Goal: Information Seeking & Learning: Learn about a topic

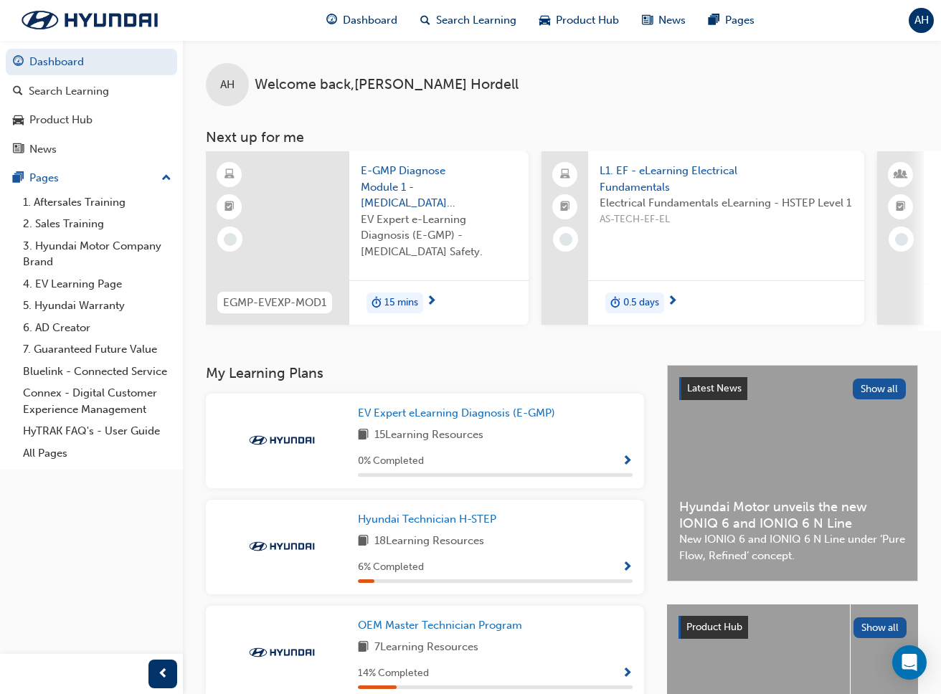
click at [642, 208] on span "Electrical Fundamentals eLearning - HSTEP Level 1" at bounding box center [725, 203] width 253 height 16
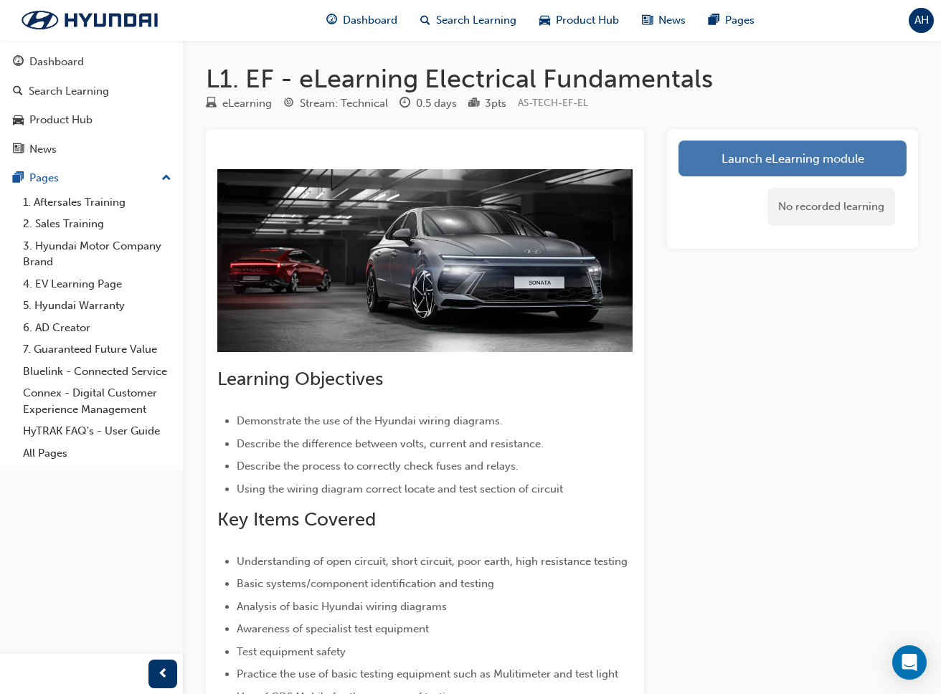
click at [750, 155] on link "Launch eLearning module" at bounding box center [792, 159] width 228 height 36
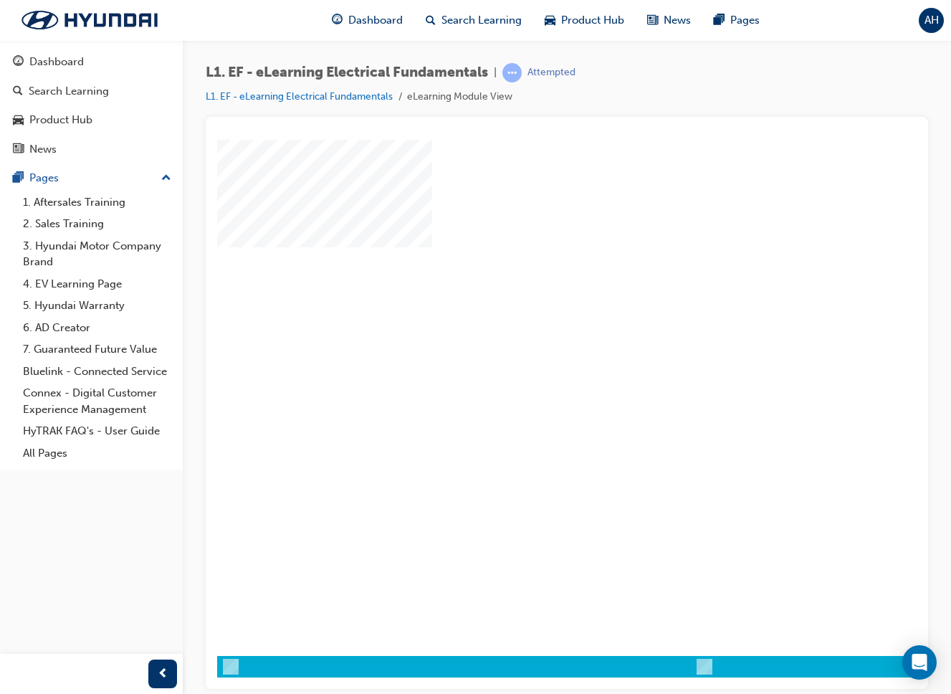
click at [526, 356] on div "play" at bounding box center [526, 356] width 0 height 0
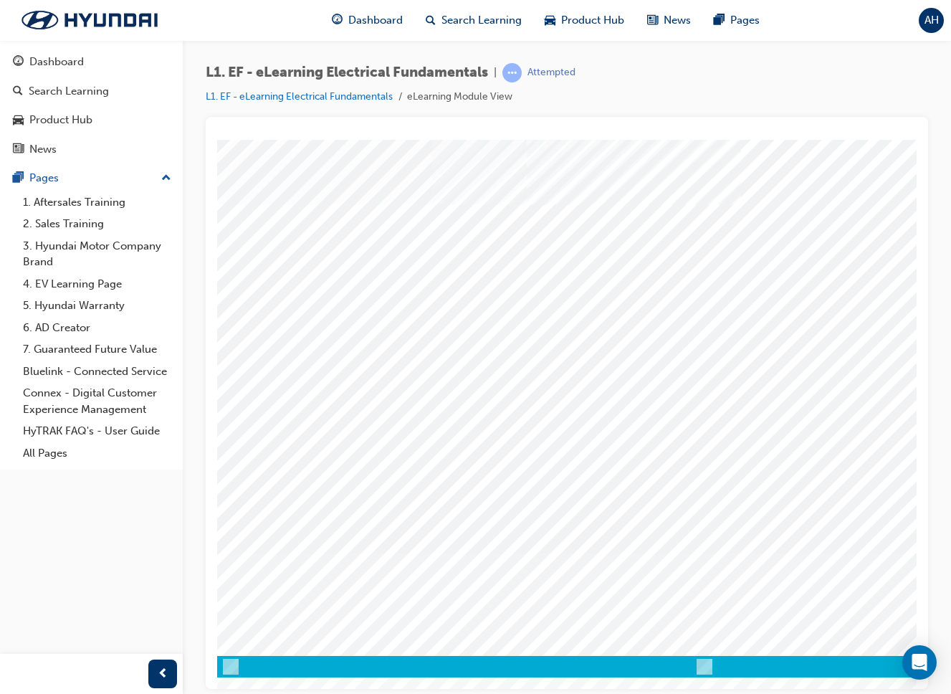
drag, startPoint x: 875, startPoint y: 589, endPoint x: 857, endPoint y: 331, distance: 258.7
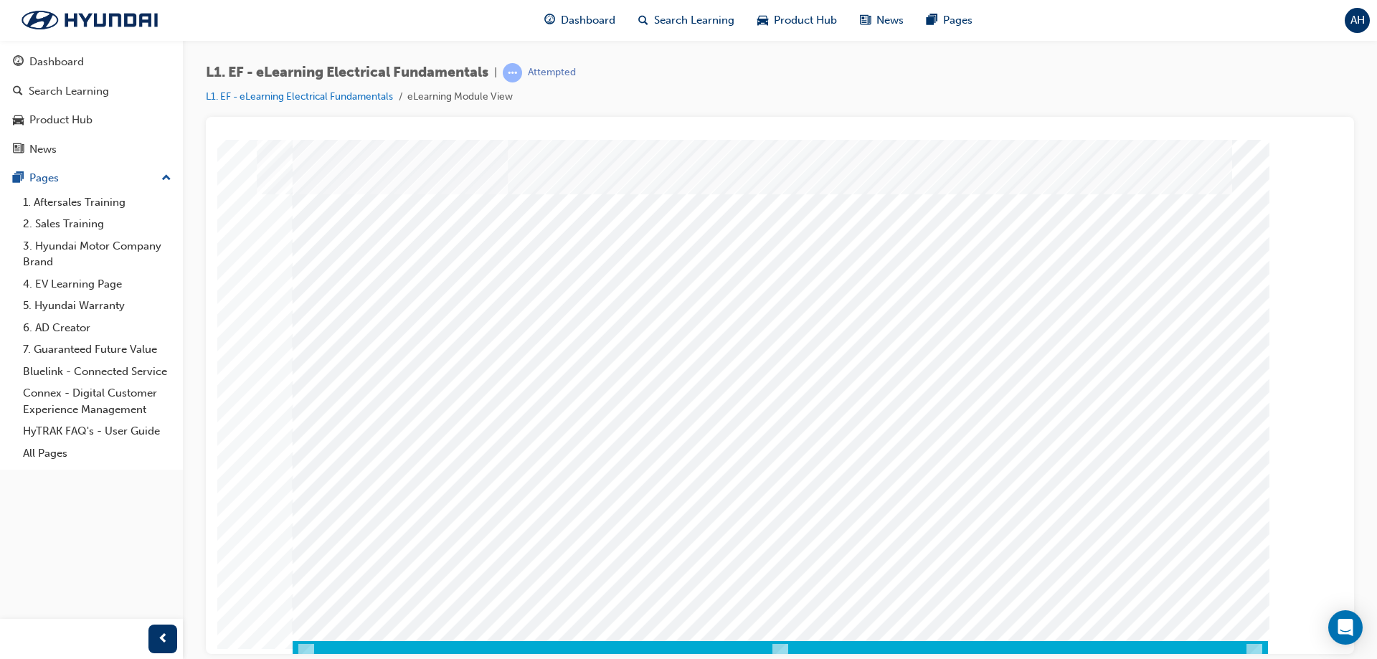
scroll to position [24, 0]
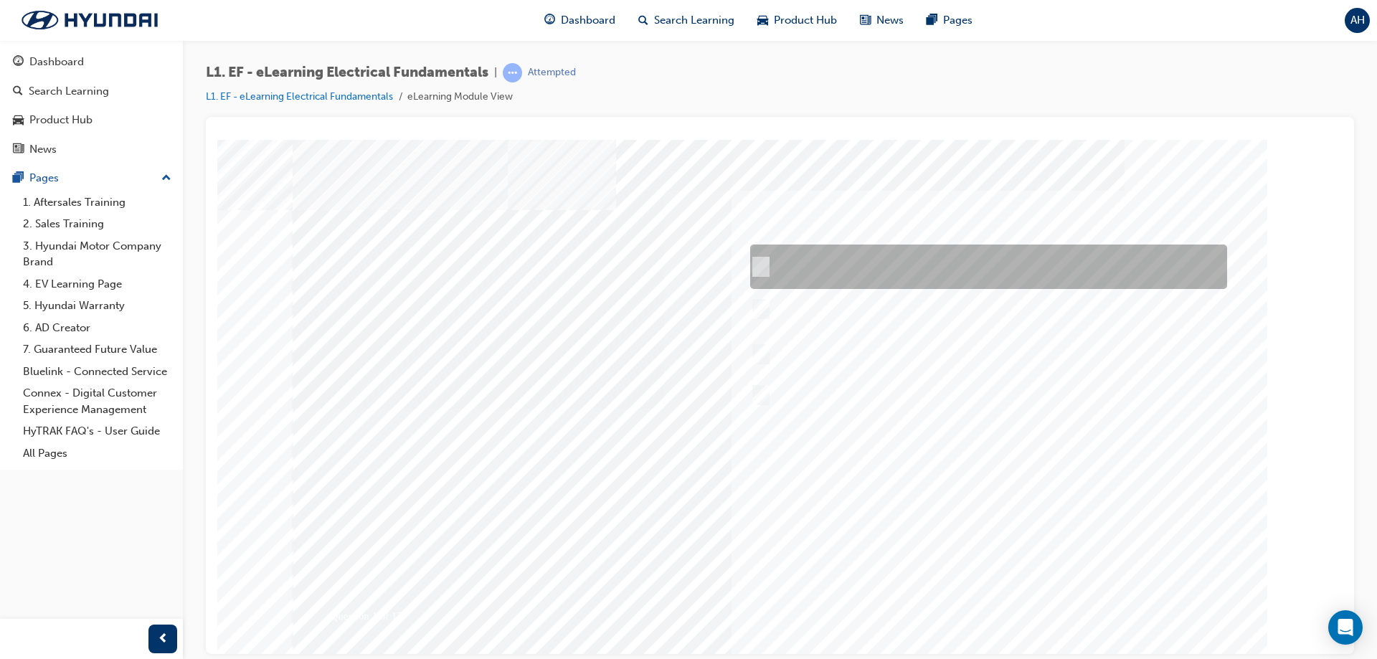
drag, startPoint x: 759, startPoint y: 267, endPoint x: 760, endPoint y: 276, distance: 8.6
click at [757, 268] on input "Place the red multimeter lead across the Volts and Amps socket while checking a…" at bounding box center [758, 267] width 16 height 16
radio input "true"
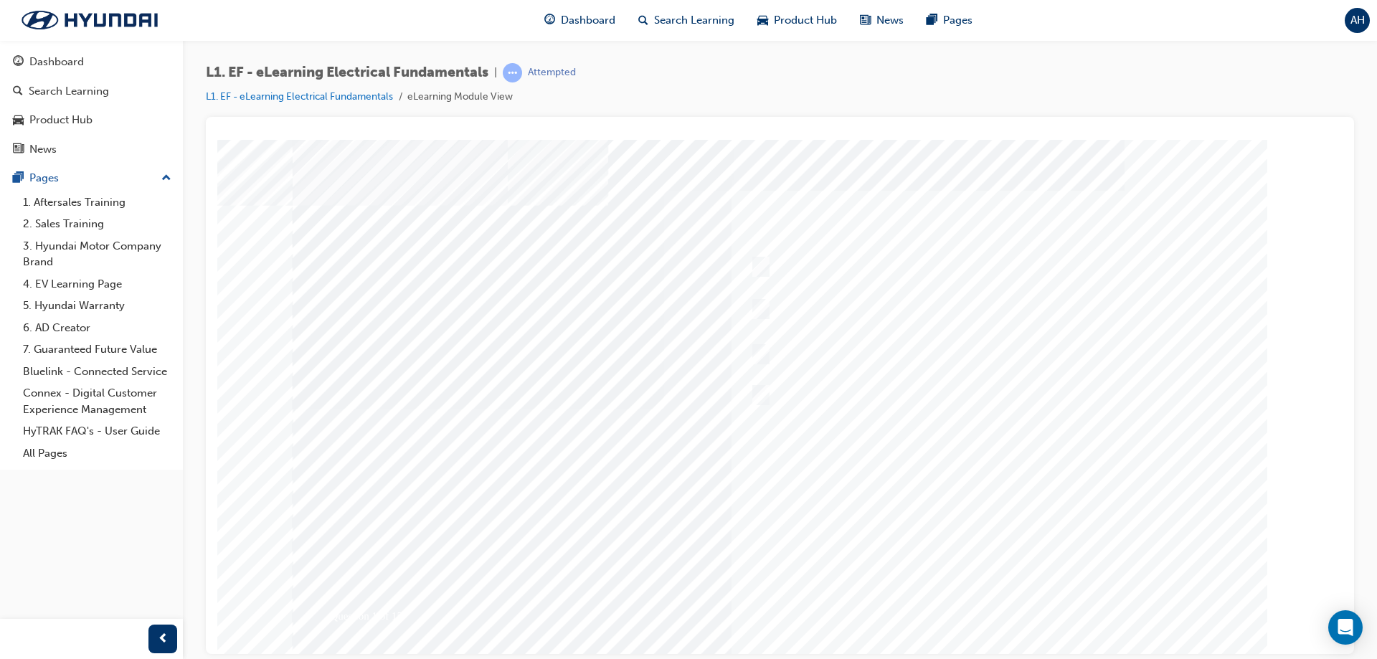
click at [951, 599] on div at bounding box center [780, 408] width 975 height 538
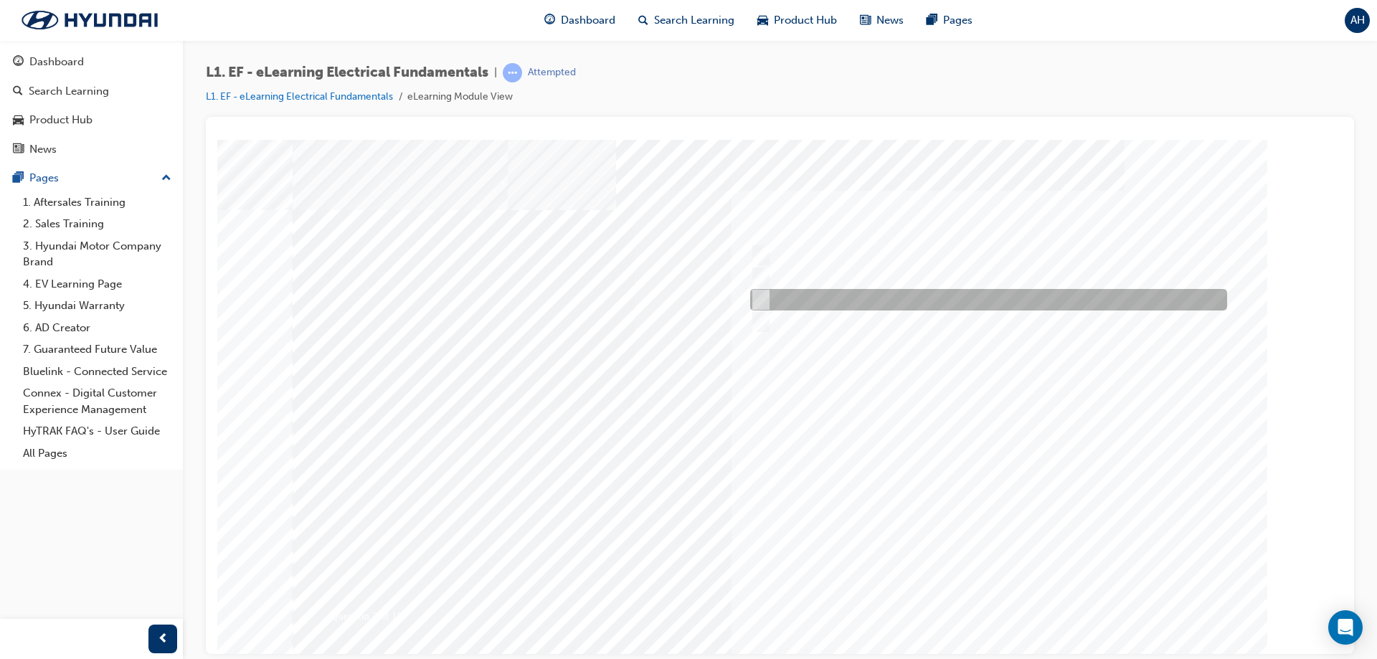
click at [759, 307] on input "Continuity test" at bounding box center [758, 300] width 16 height 16
radio input "true"
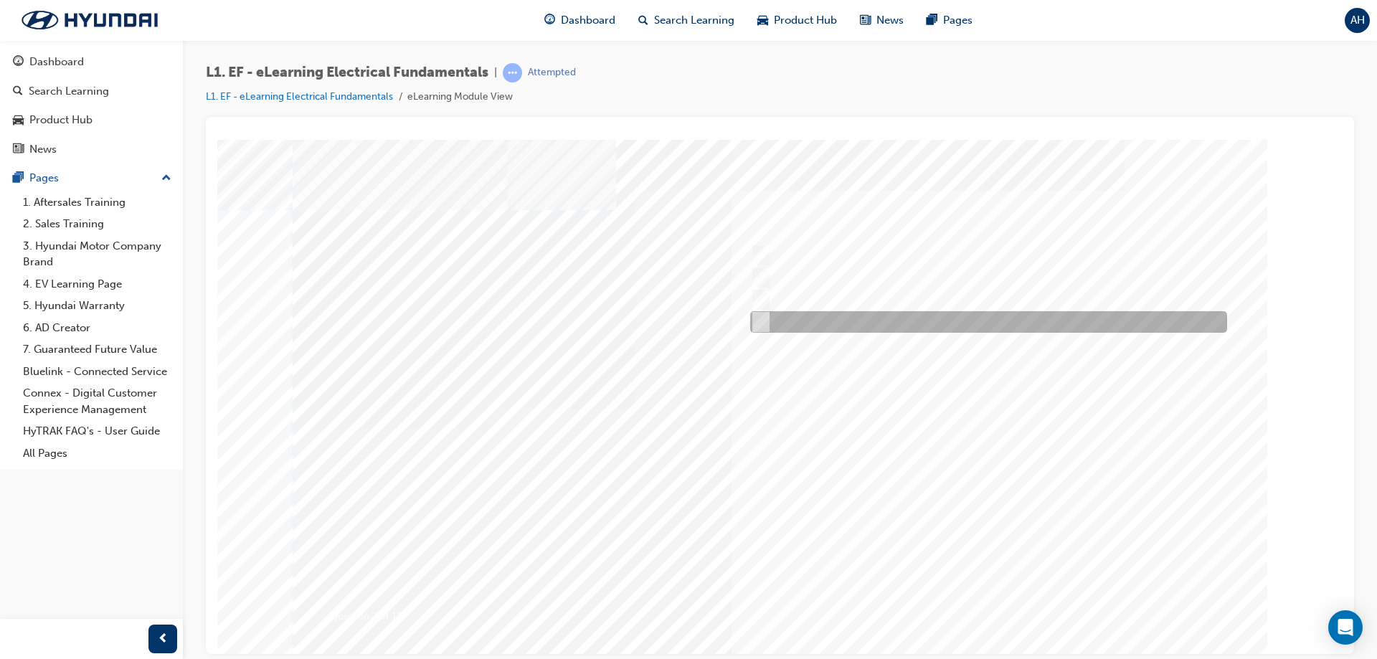
click at [761, 317] on input "Current draw" at bounding box center [758, 322] width 16 height 16
radio input "true"
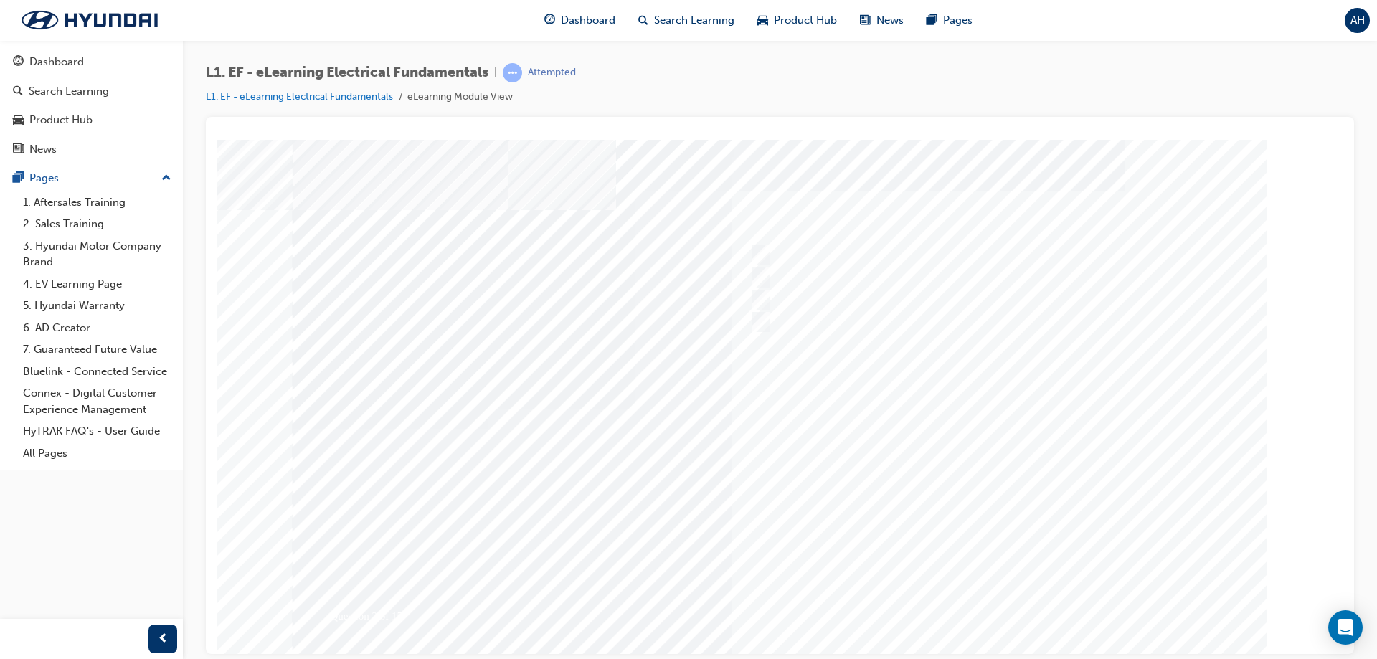
click at [951, 589] on div at bounding box center [780, 408] width 975 height 538
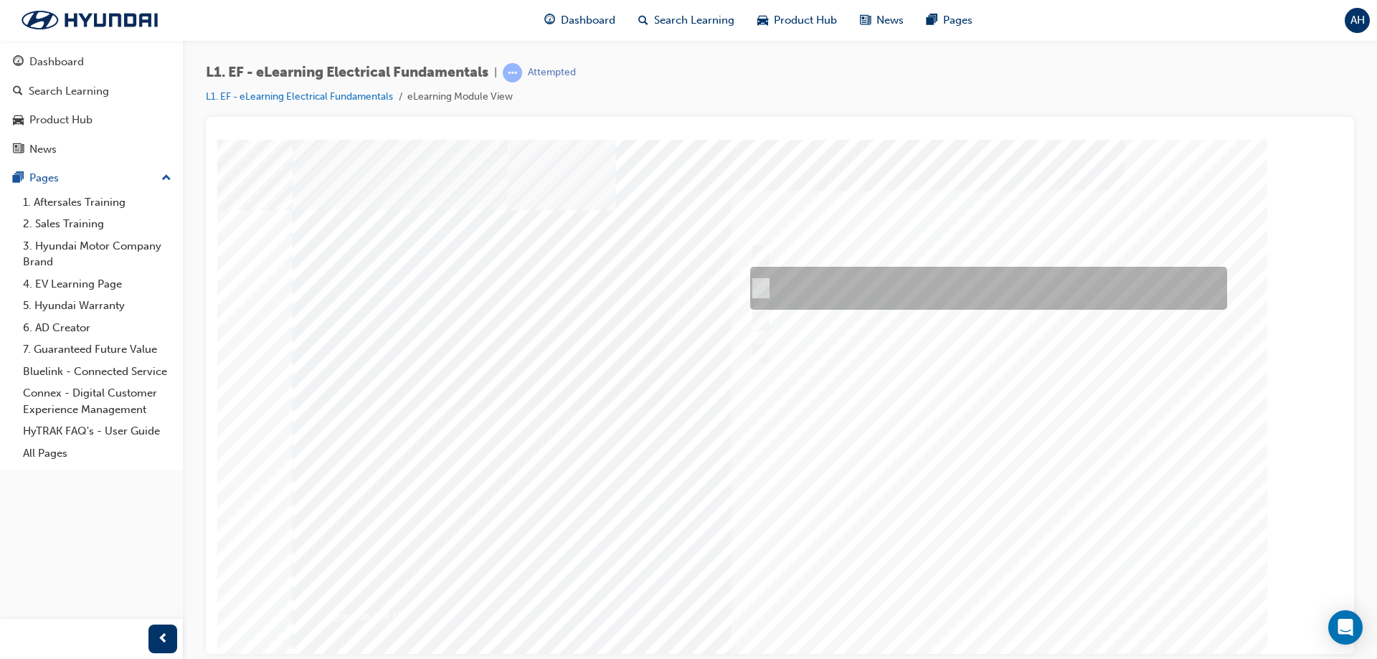
click at [760, 283] on input "The circuit must be opened and the multimeter leads placed in series with the o…" at bounding box center [758, 288] width 16 height 16
radio input "true"
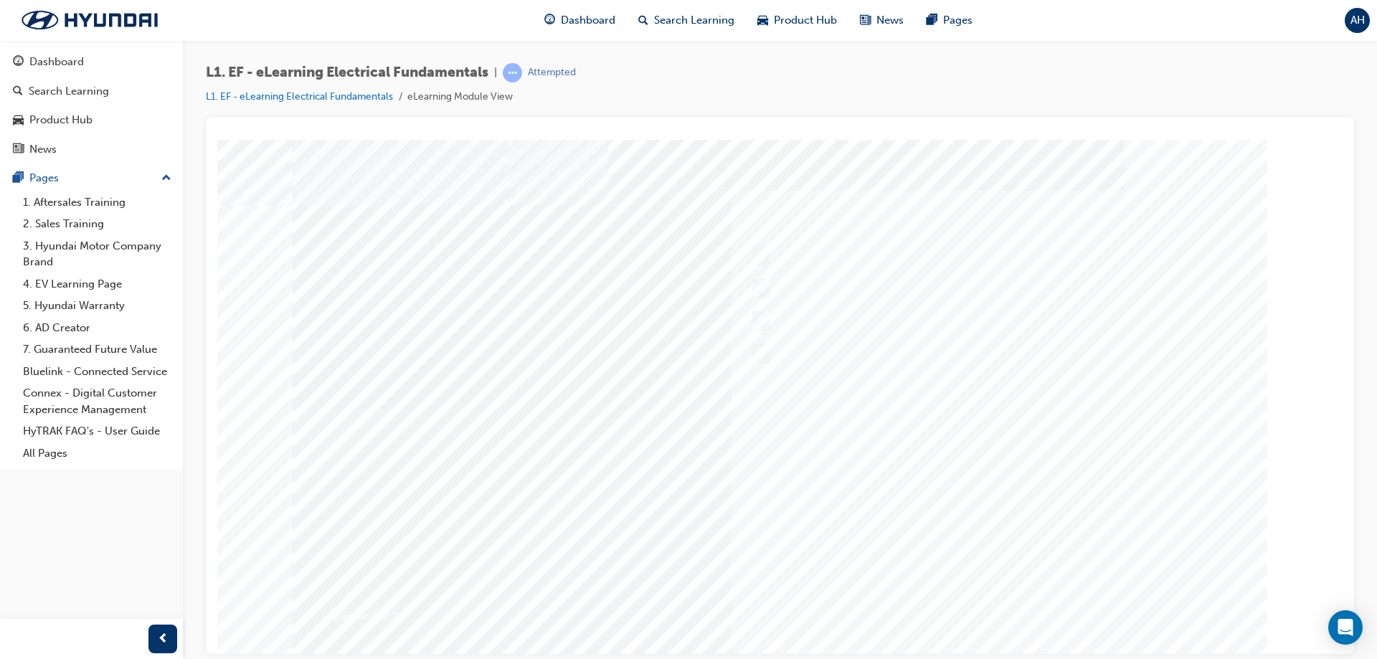
click at [951, 609] on div at bounding box center [780, 408] width 975 height 538
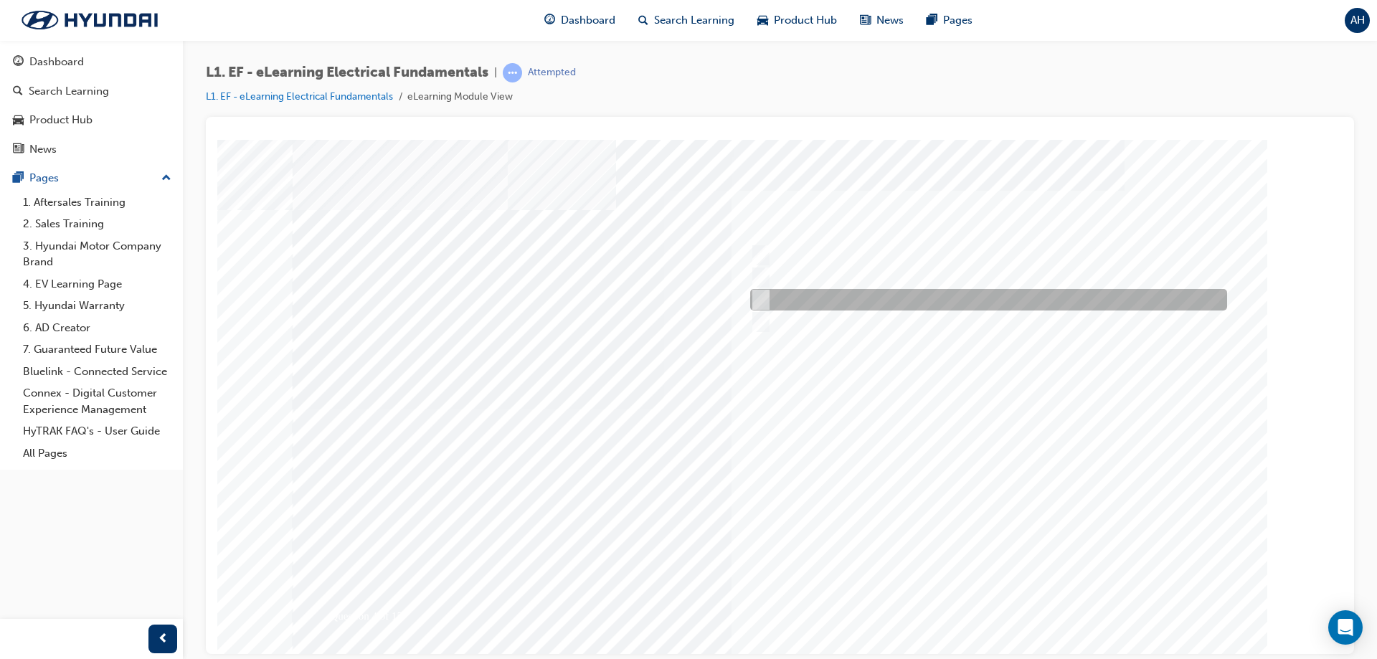
click at [765, 300] on input "Coil of fine wire wound around a plastic core." at bounding box center [758, 300] width 16 height 16
radio input "true"
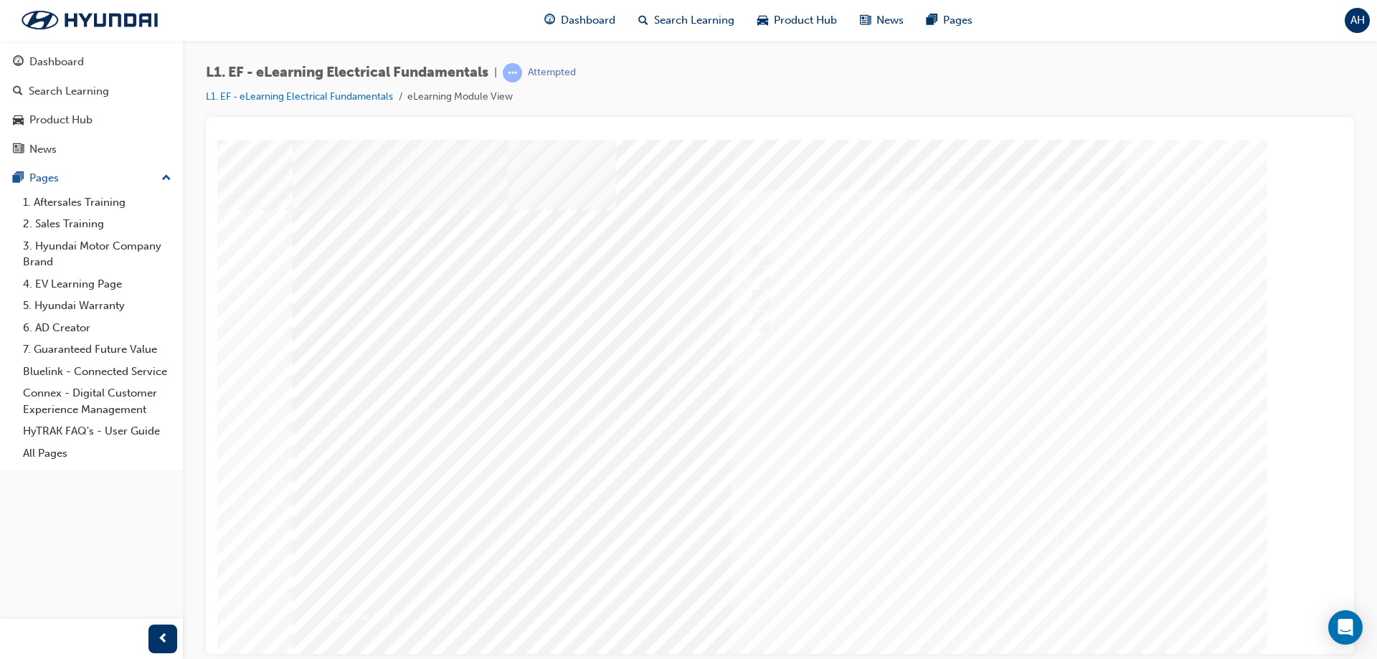
click at [876, 581] on div at bounding box center [780, 408] width 975 height 538
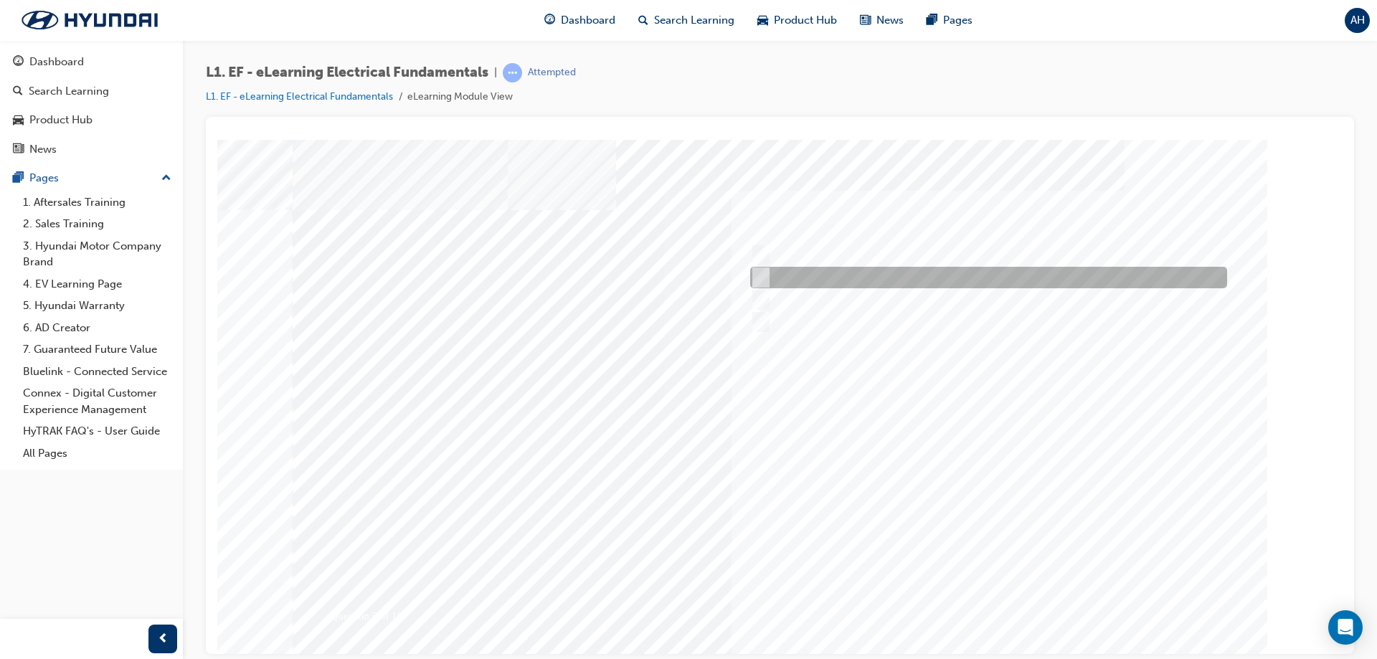
click at [764, 275] on input "Positive to negative." at bounding box center [758, 278] width 16 height 16
radio input "true"
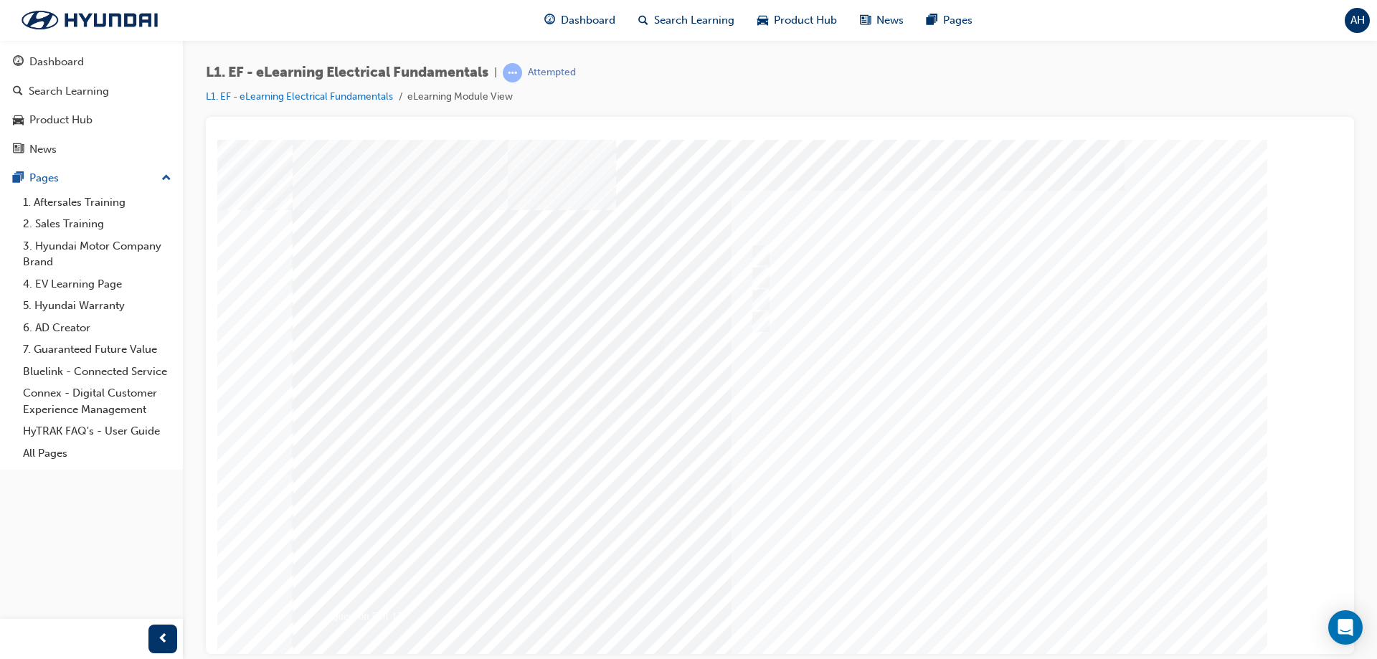
click at [905, 574] on div at bounding box center [780, 408] width 975 height 538
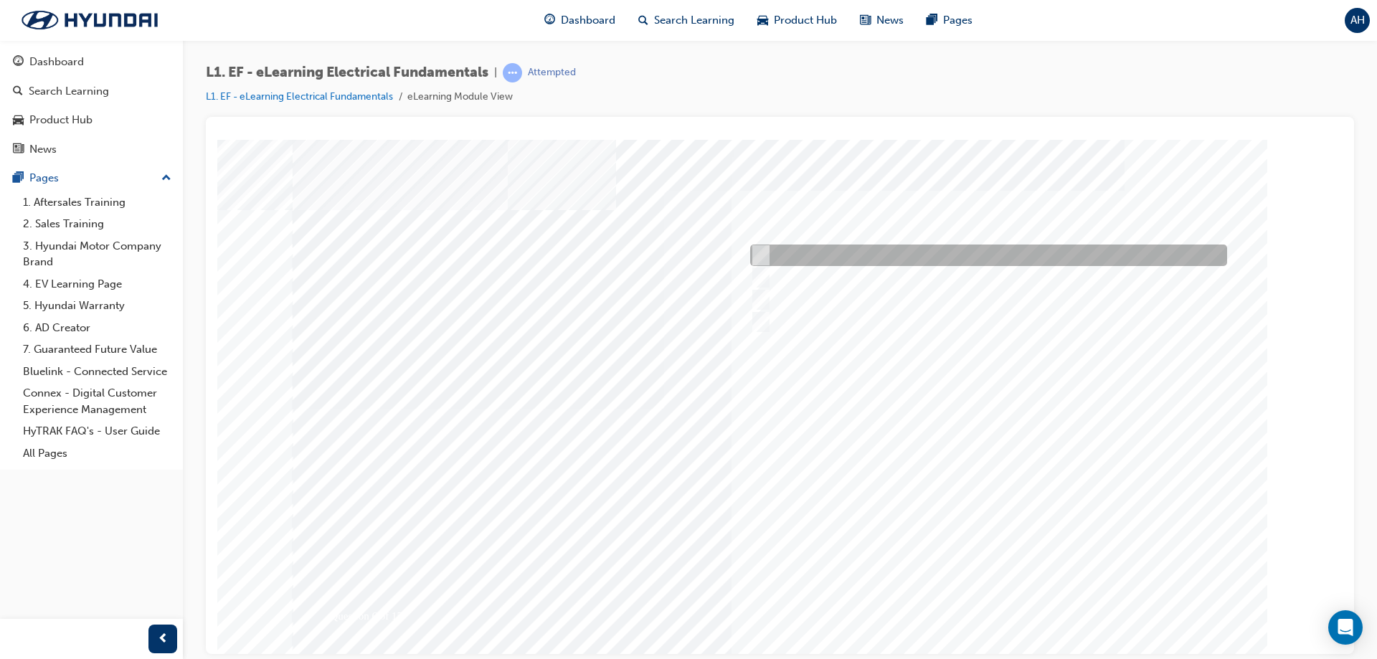
click at [767, 249] on div at bounding box center [984, 256] width 477 height 22
radio input "true"
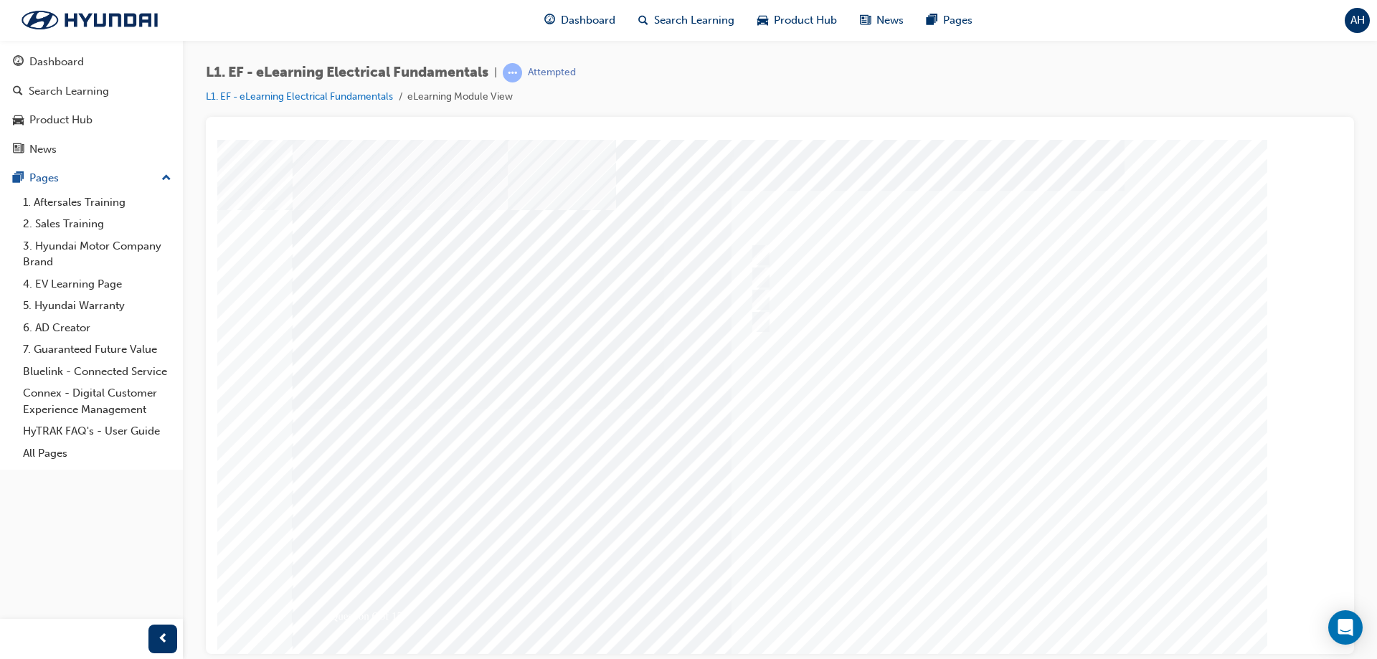
click at [951, 579] on div at bounding box center [780, 408] width 975 height 538
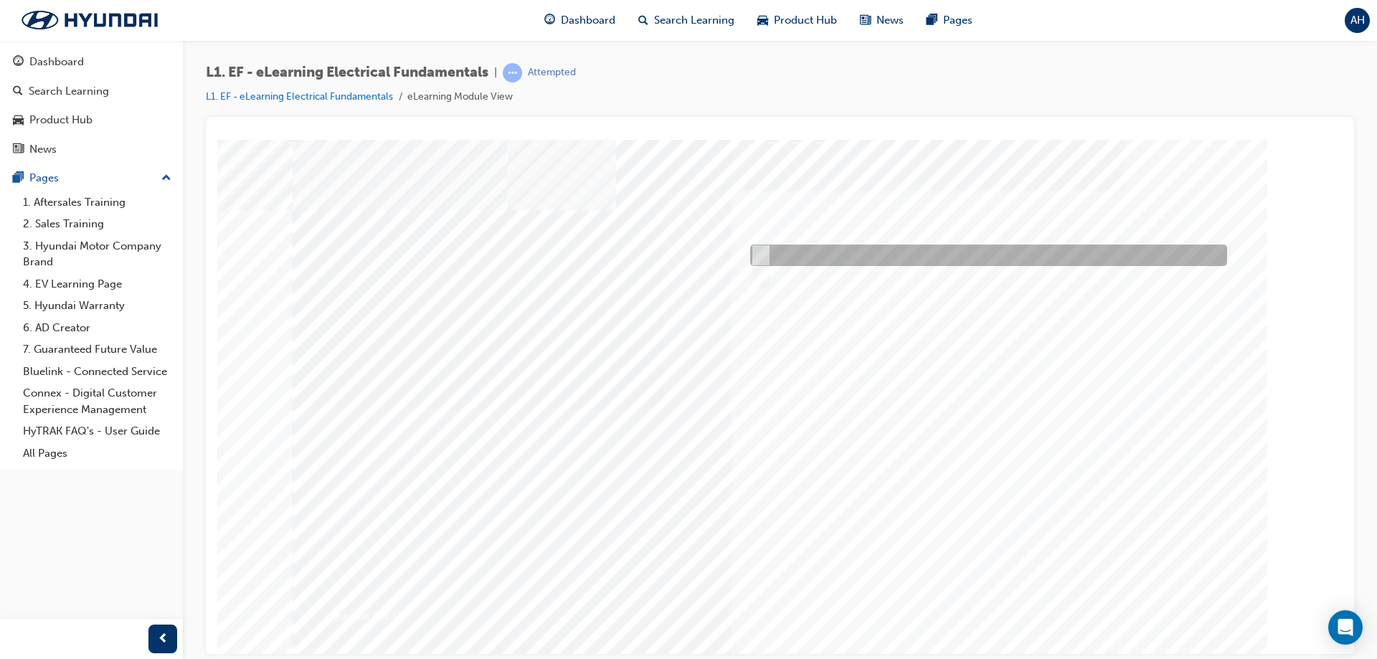
click at [756, 252] on input "True" at bounding box center [758, 255] width 16 height 16
radio input "true"
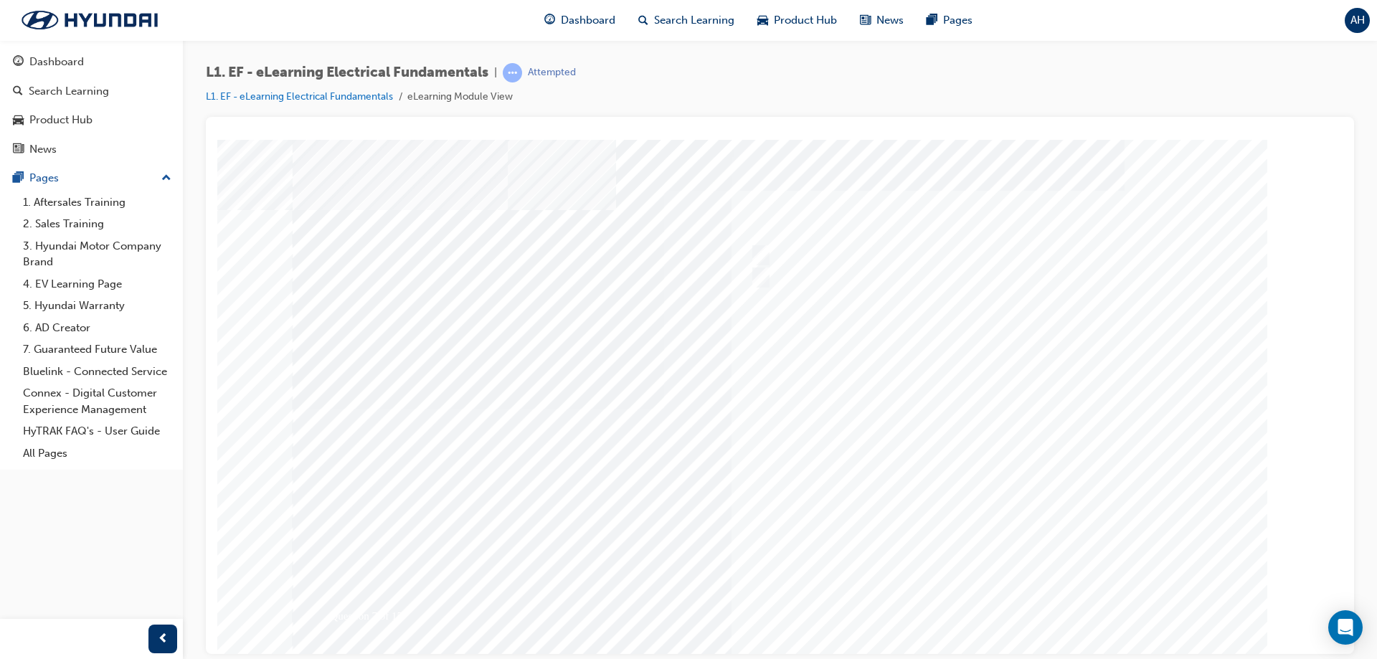
click at [951, 590] on div at bounding box center [780, 408] width 975 height 538
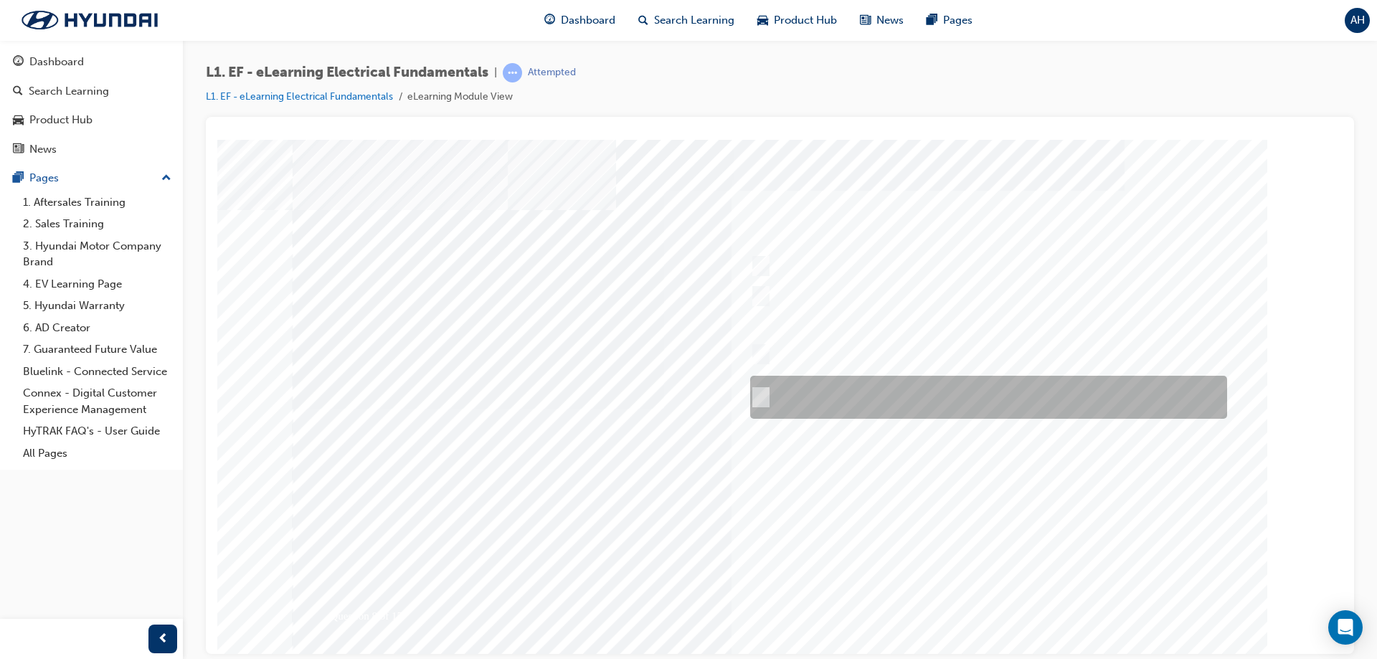
click at [766, 395] on div at bounding box center [984, 397] width 477 height 43
radio input "true"
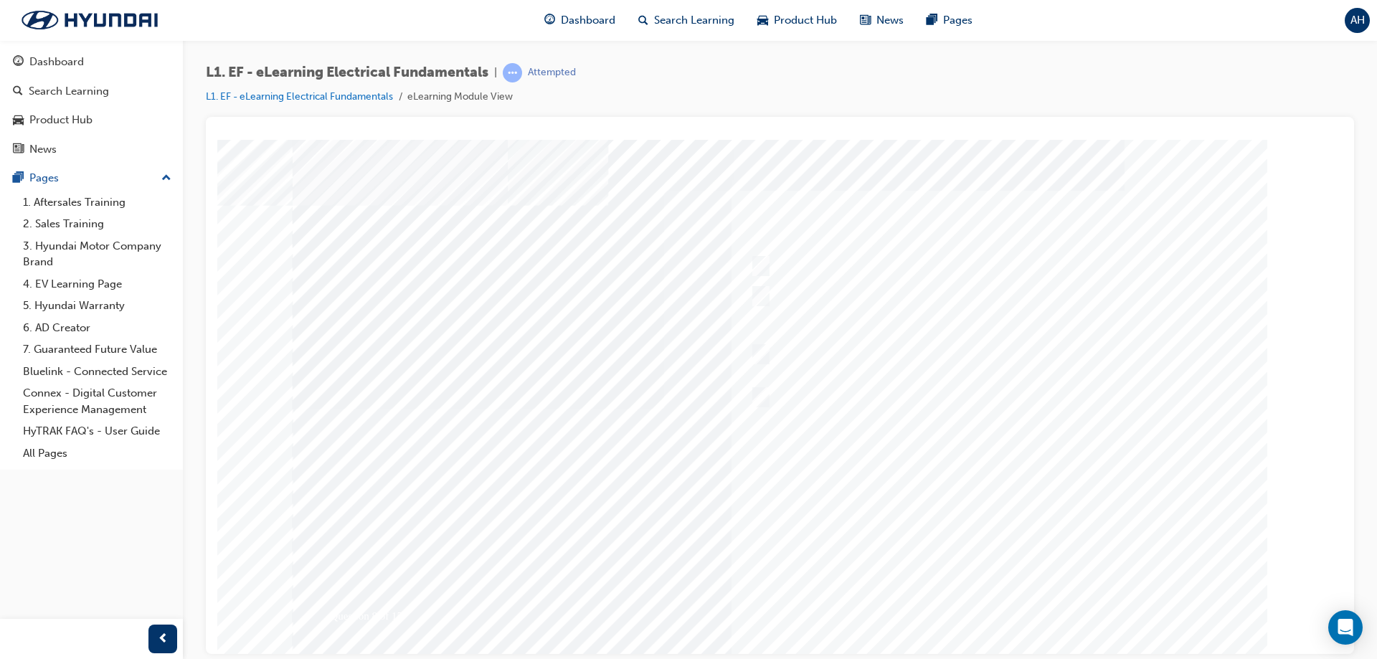
click at [951, 581] on div at bounding box center [780, 408] width 975 height 538
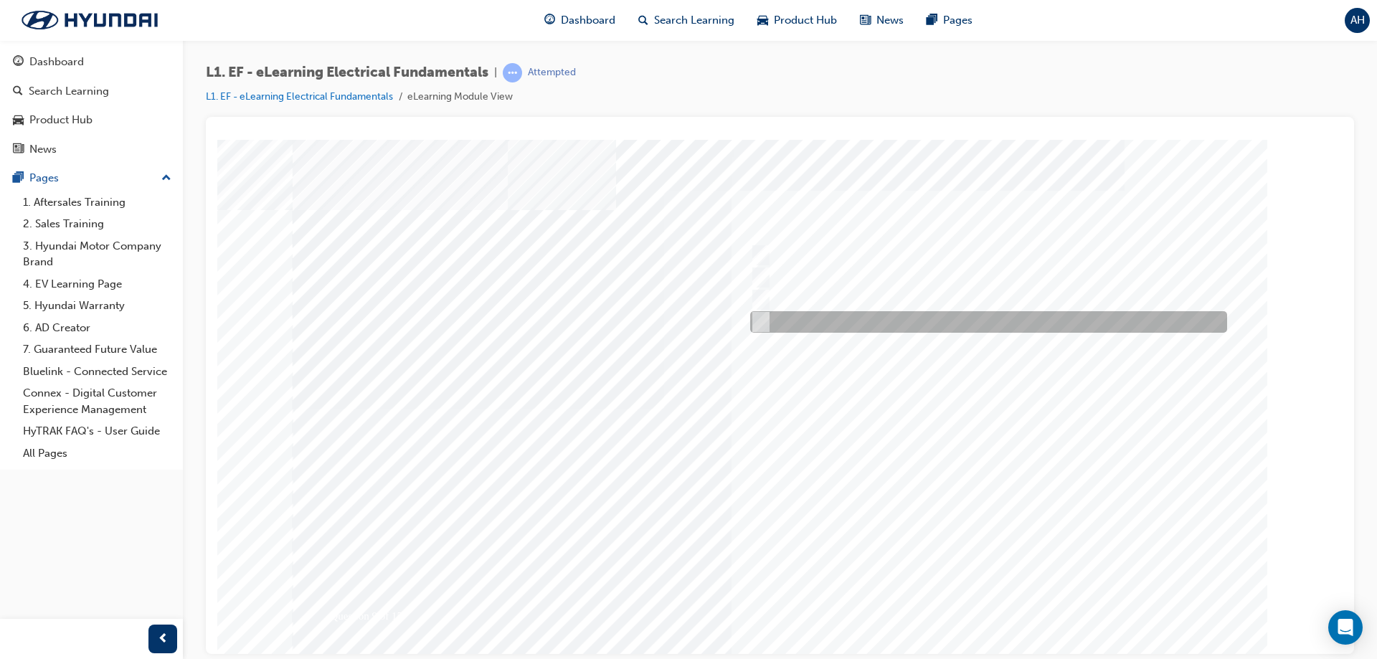
drag, startPoint x: 756, startPoint y: 318, endPoint x: 766, endPoint y: 331, distance: 16.3
click at [756, 320] on input "Earth switched" at bounding box center [758, 322] width 16 height 16
radio input "true"
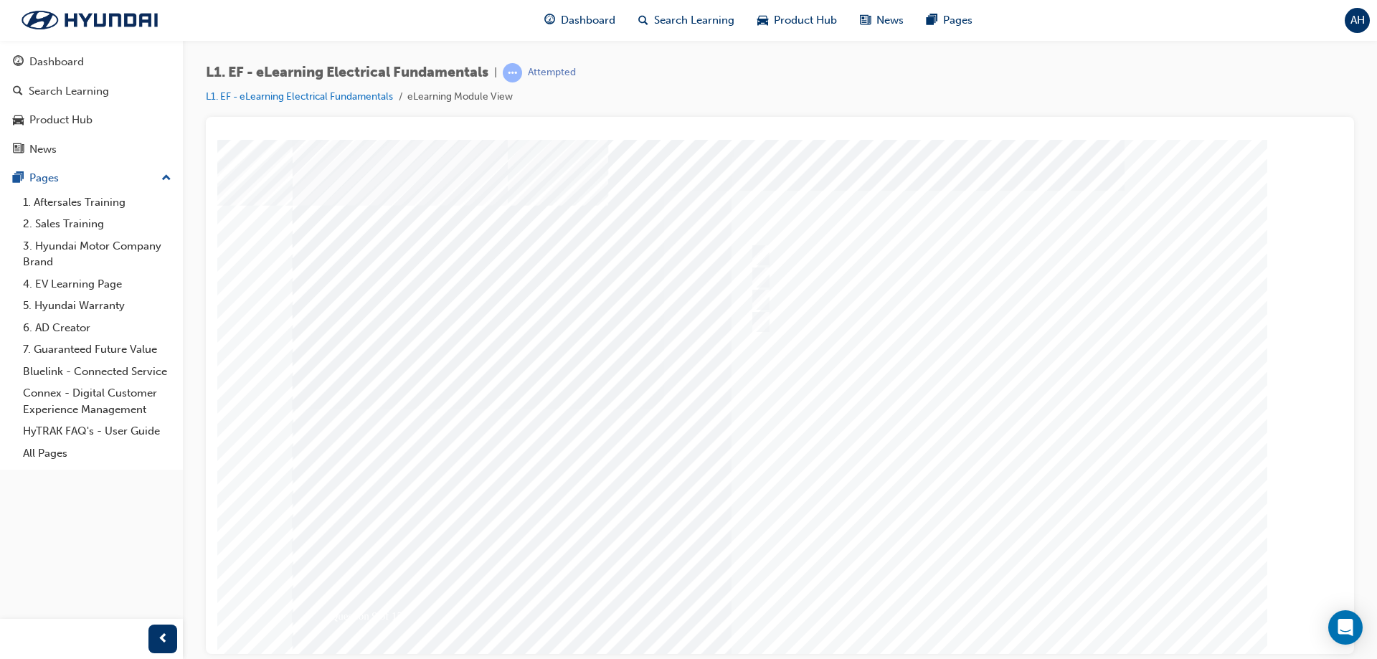
click at [951, 608] on div at bounding box center [780, 408] width 975 height 538
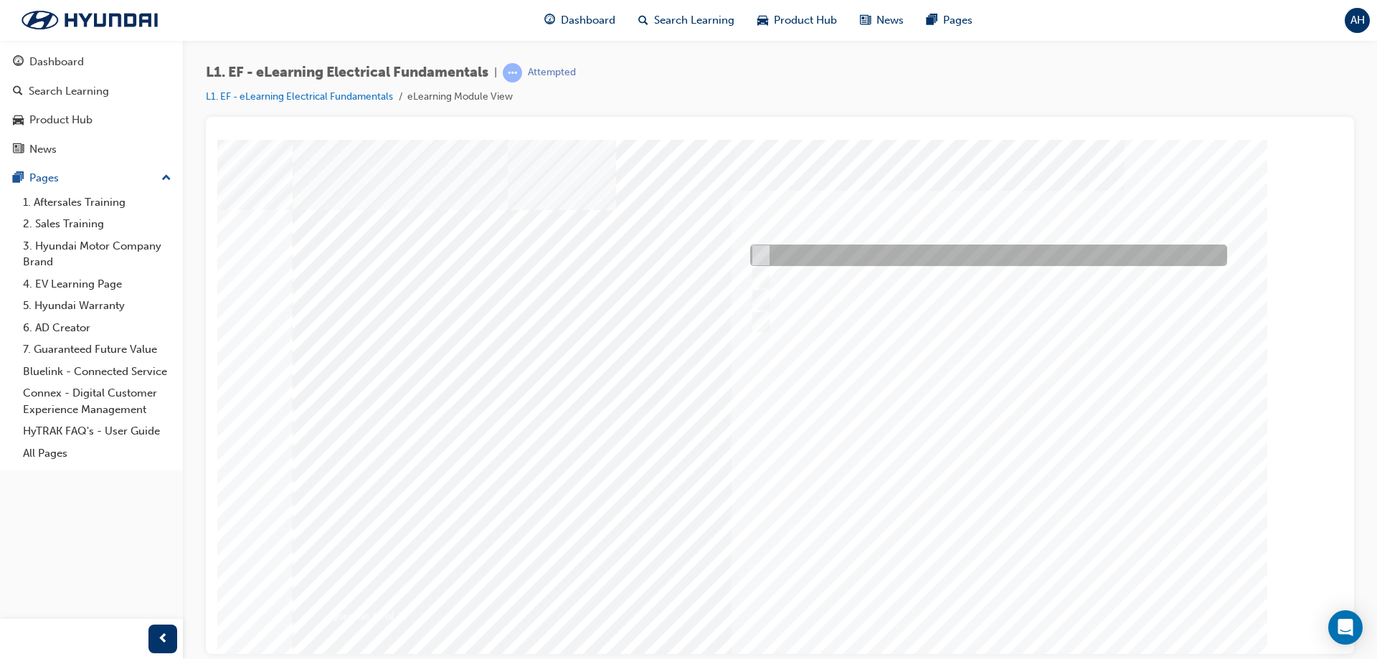
click at [766, 252] on div at bounding box center [984, 256] width 477 height 22
radio input "true"
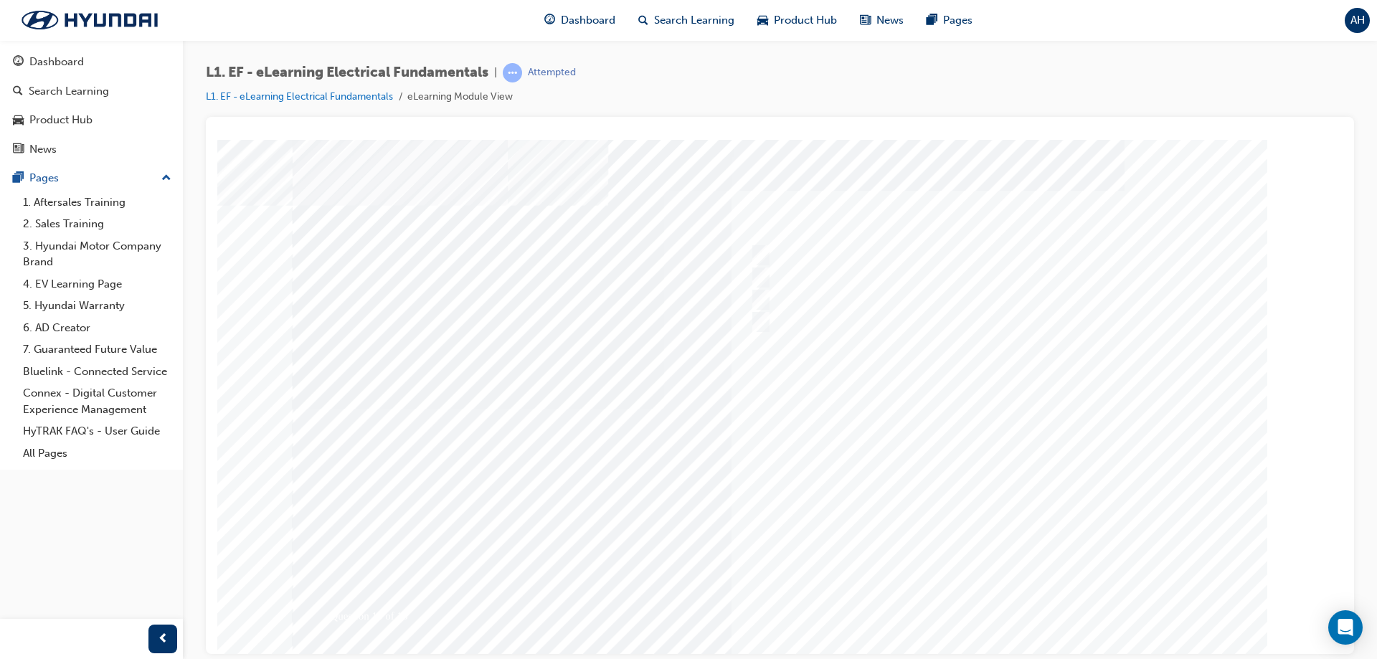
click at [951, 609] on div at bounding box center [780, 408] width 975 height 538
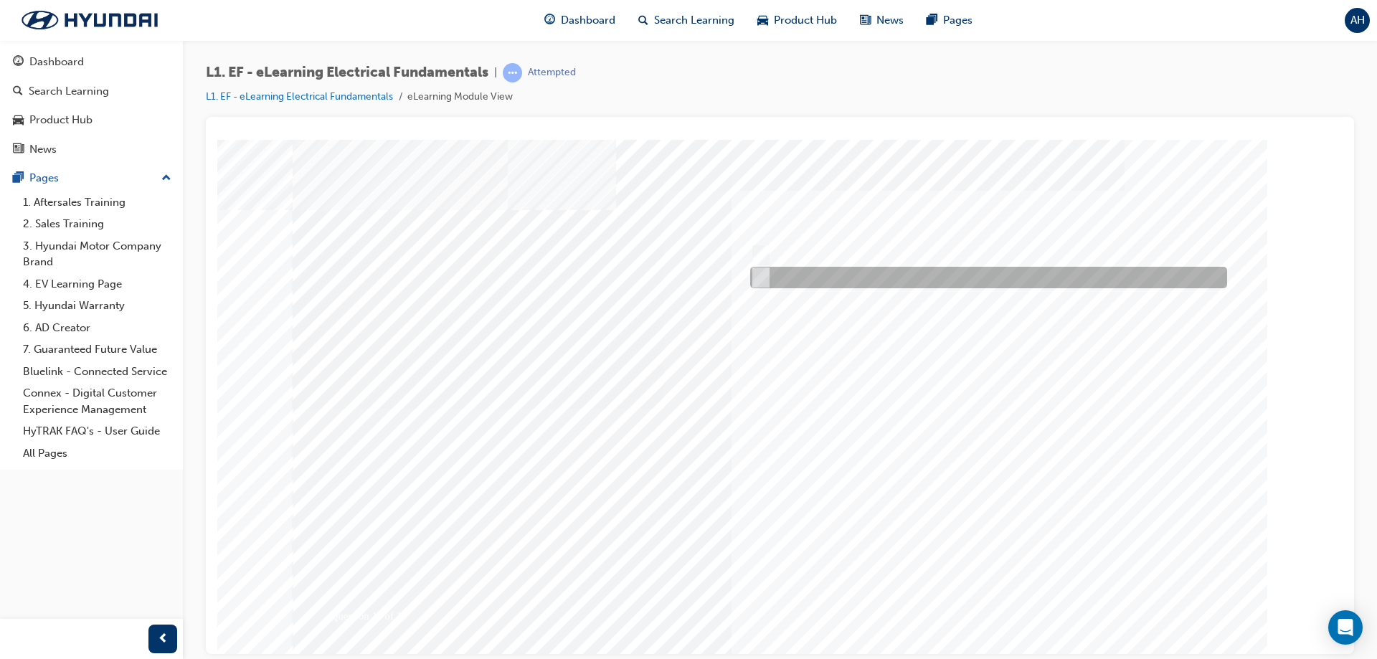
click at [756, 283] on input "Female pins" at bounding box center [758, 278] width 16 height 16
radio input "true"
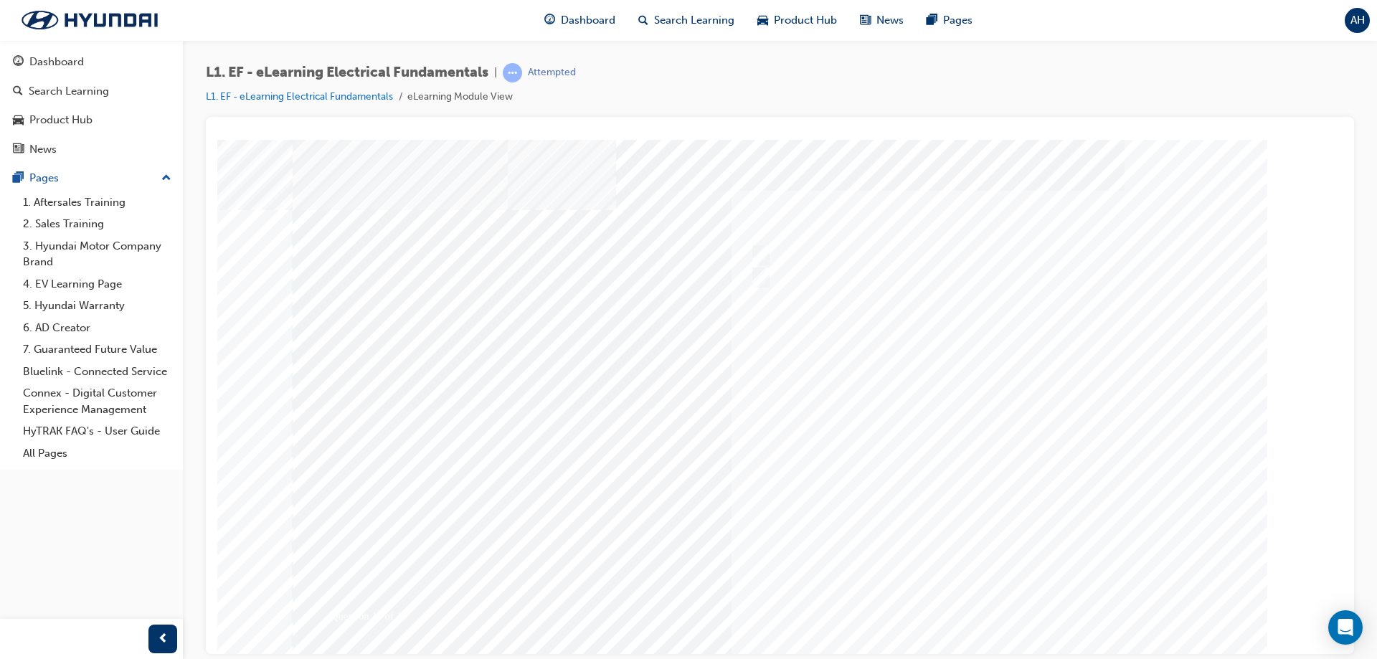
click at [951, 597] on div at bounding box center [780, 408] width 975 height 538
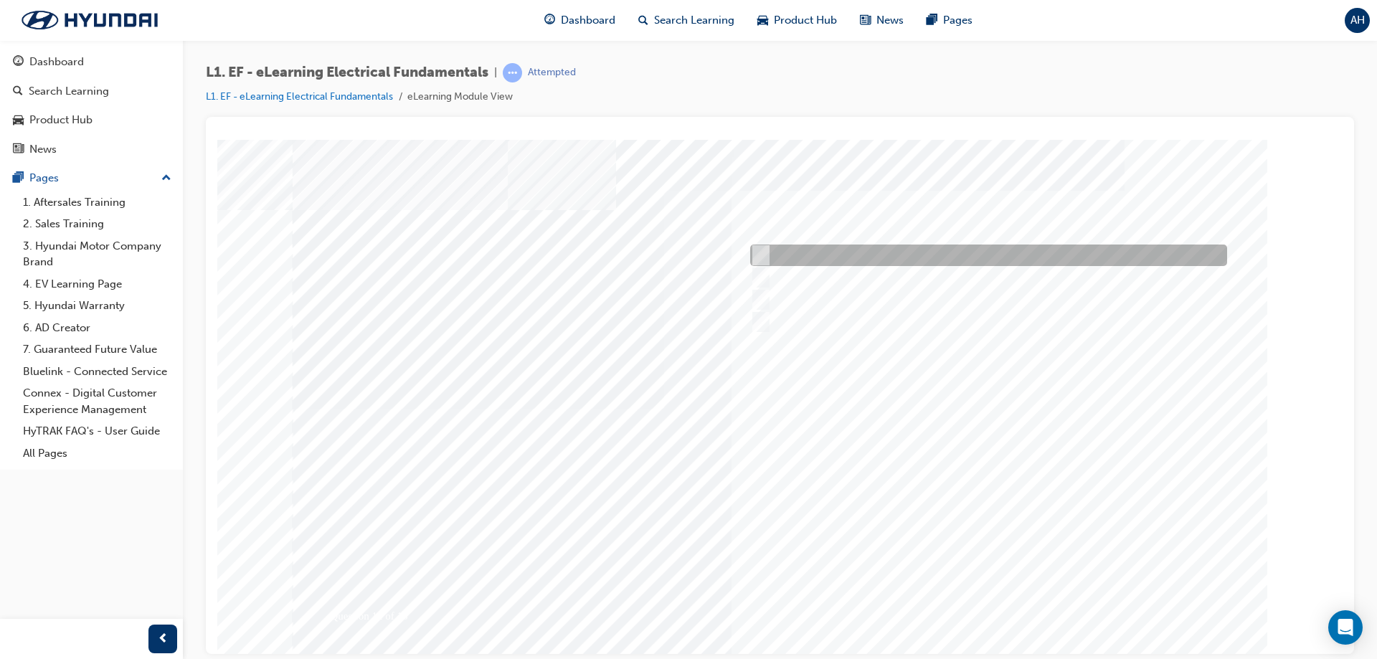
drag, startPoint x: 770, startPoint y: 252, endPoint x: 774, endPoint y: 260, distance: 8.7
click at [771, 254] on div at bounding box center [984, 256] width 477 height 22
radio input "true"
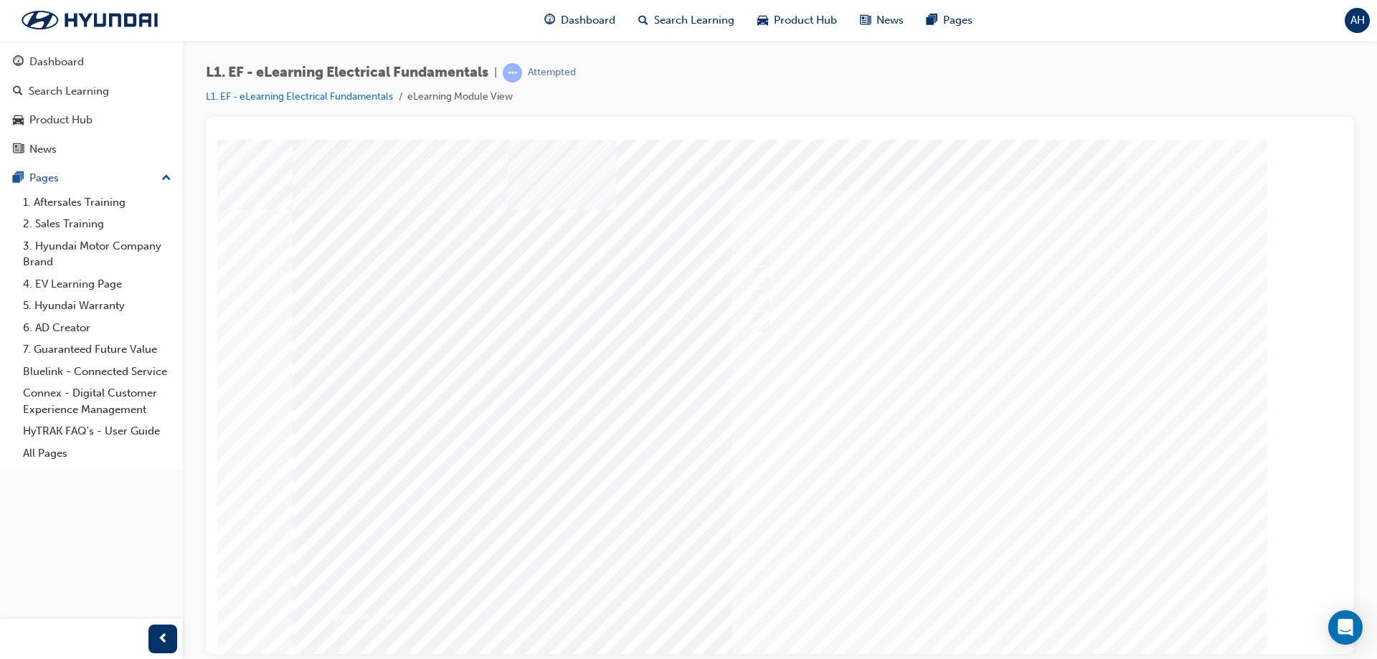
click at [951, 590] on div at bounding box center [780, 408] width 975 height 538
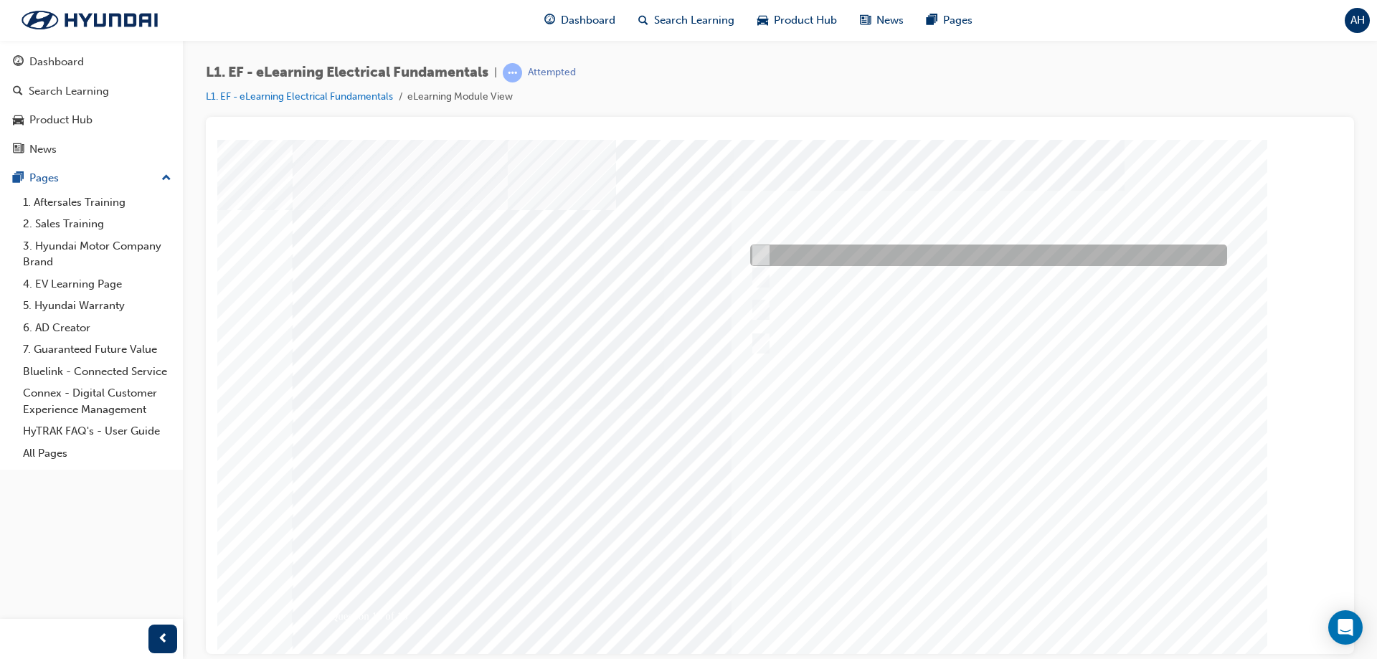
click at [769, 258] on div at bounding box center [984, 256] width 477 height 22
checkbox input "true"
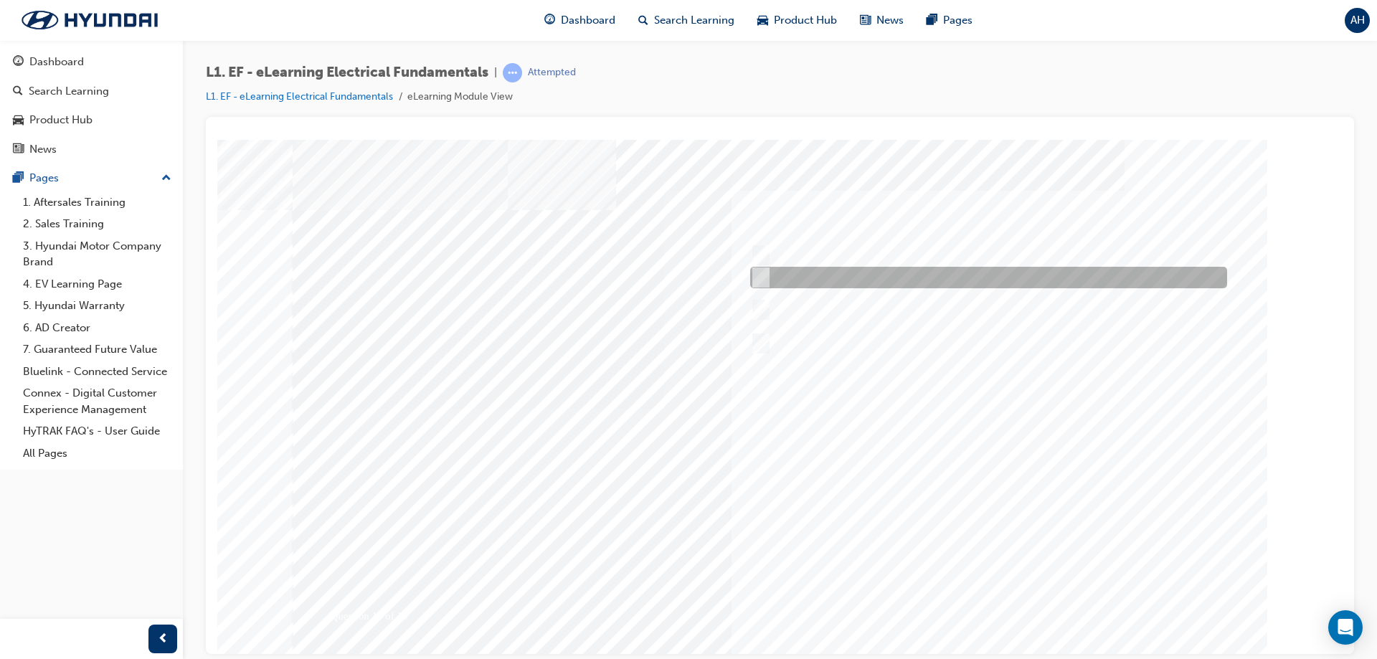
click at [761, 274] on input "May have a resistor or diode built in" at bounding box center [757, 278] width 16 height 16
checkbox input "true"
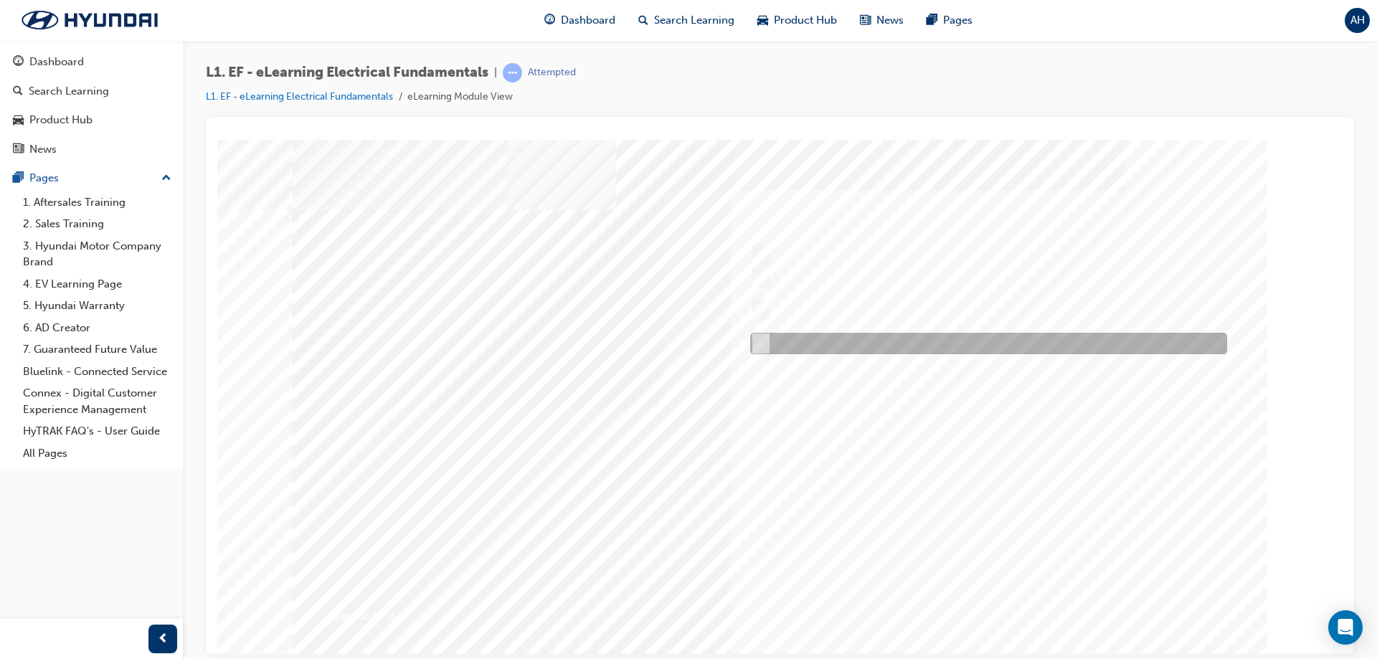
click at [759, 343] on input "May be controlled by one or more control modules" at bounding box center [757, 344] width 16 height 16
checkbox input "true"
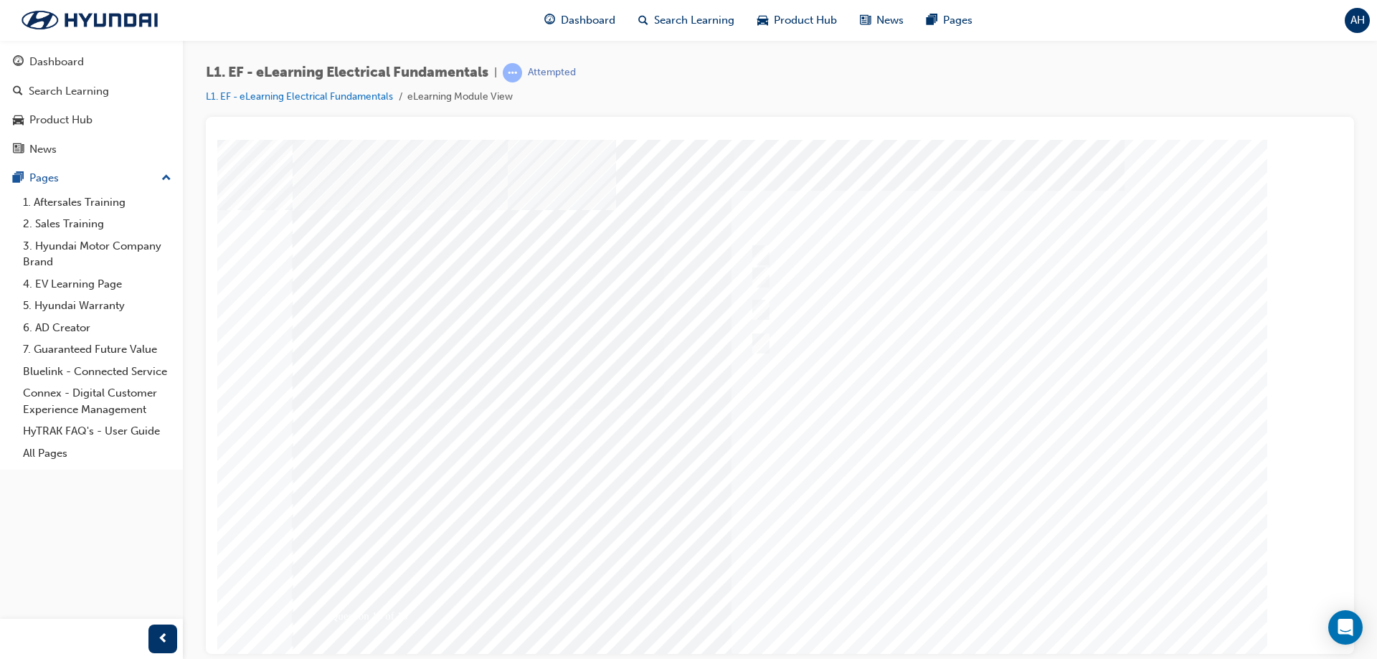
click at [951, 609] on div at bounding box center [780, 408] width 975 height 538
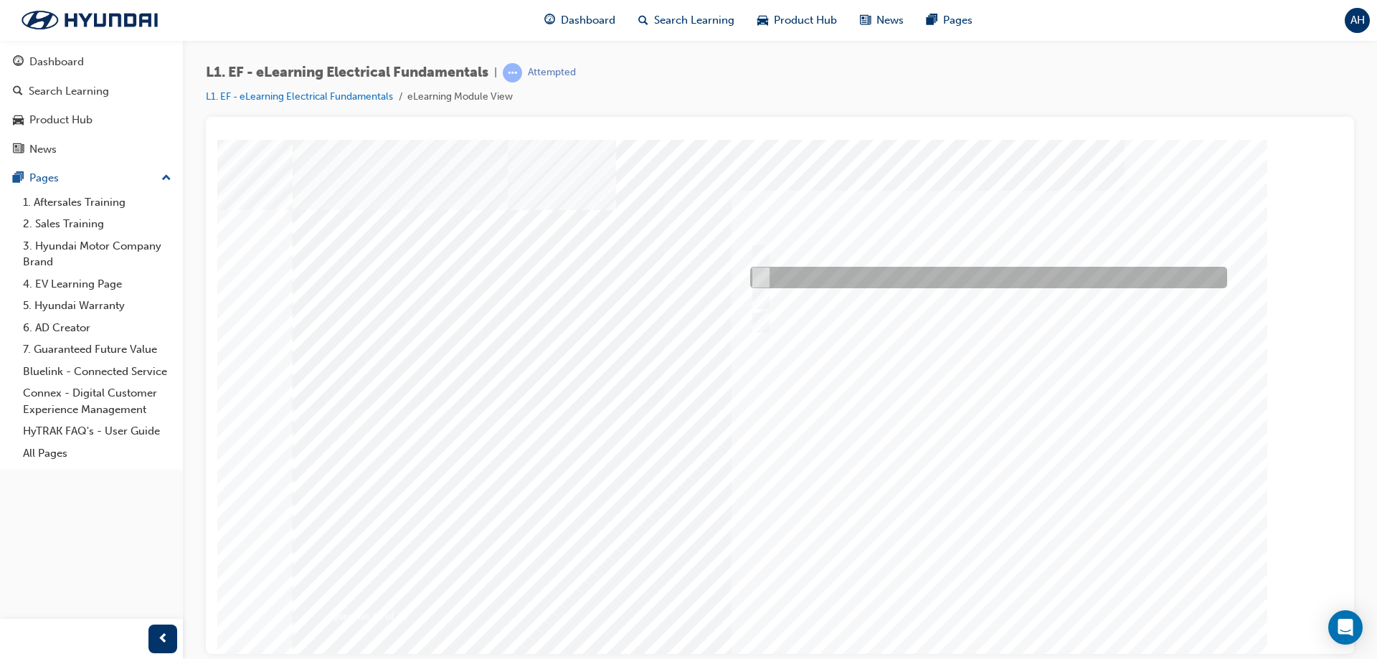
click at [773, 279] on div at bounding box center [984, 278] width 477 height 22
radio input "true"
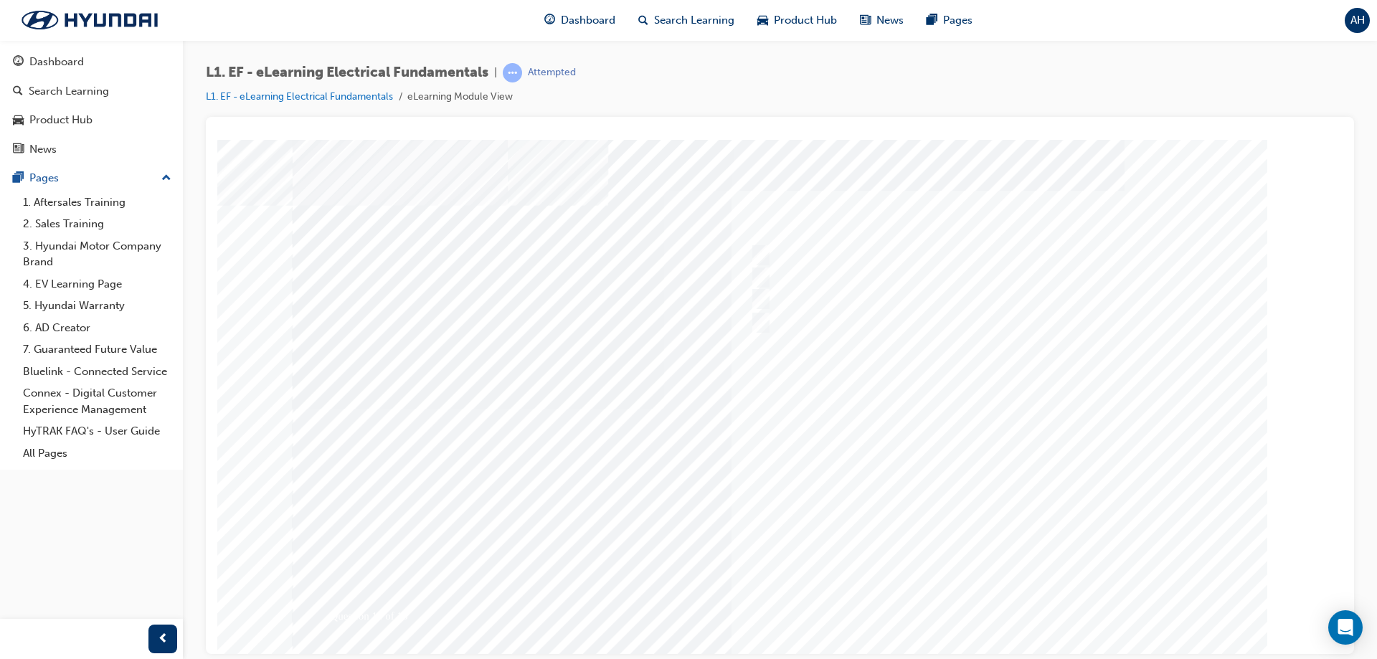
click at [951, 592] on div at bounding box center [780, 408] width 975 height 538
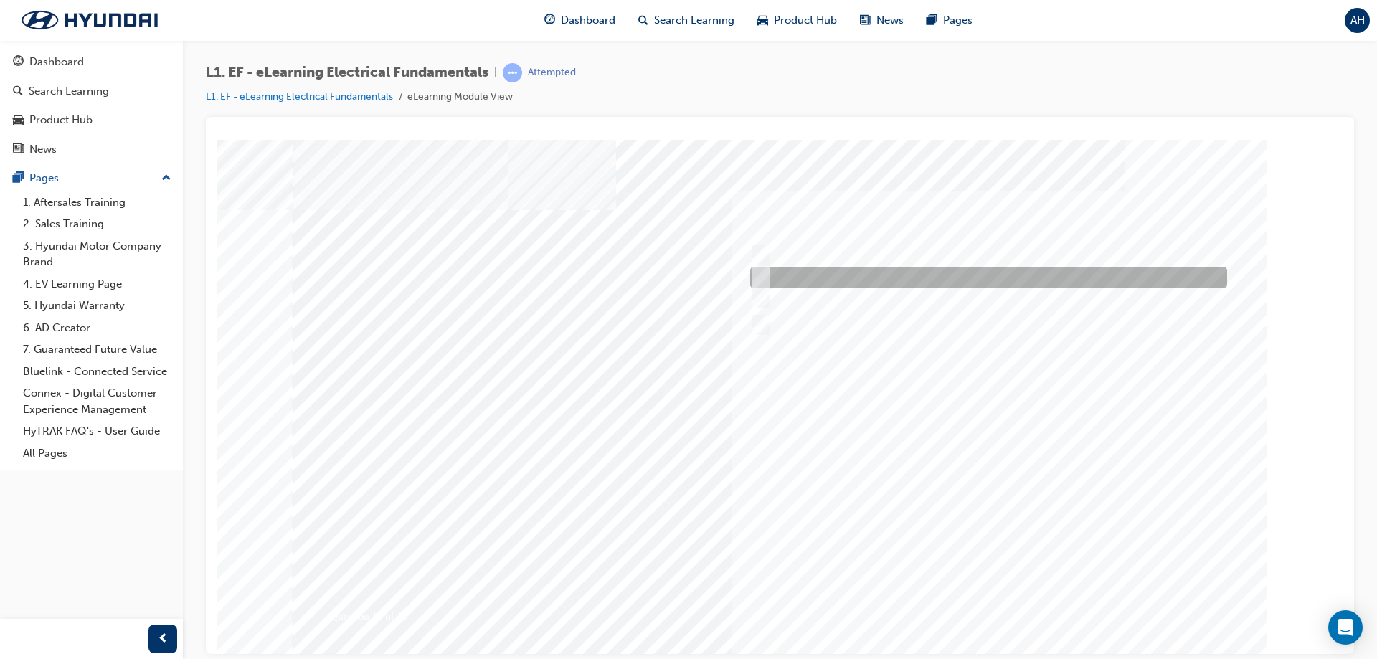
drag, startPoint x: 760, startPoint y: 272, endPoint x: 777, endPoint y: 298, distance: 30.6
click at [759, 272] on input "The relationship between Volts, Amps and Ohms" at bounding box center [758, 278] width 16 height 16
radio input "true"
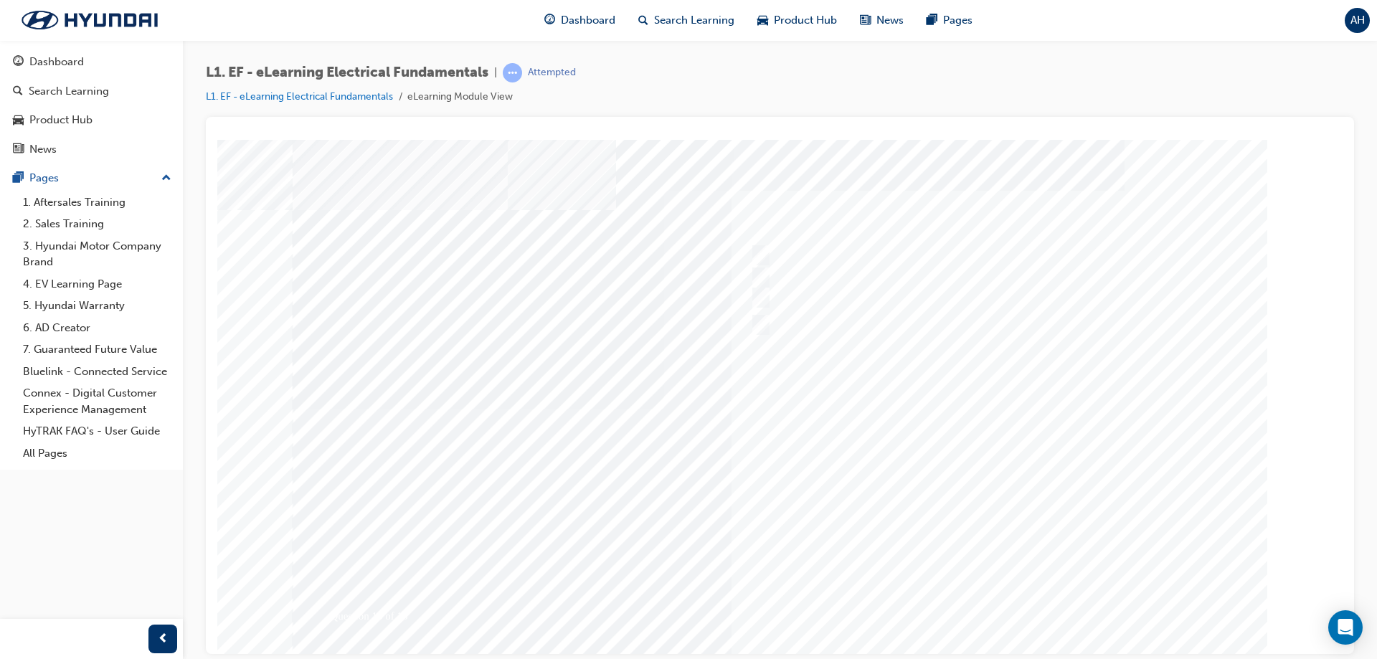
click at [951, 584] on div at bounding box center [780, 408] width 975 height 538
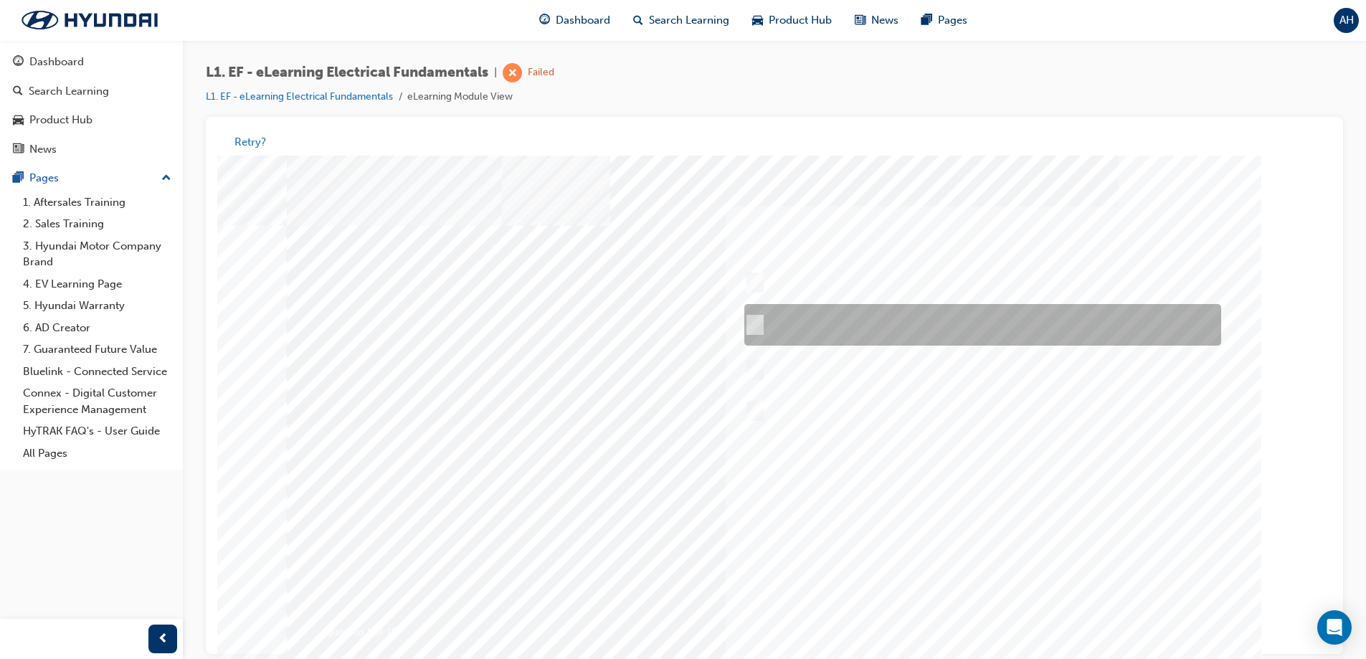
drag, startPoint x: 744, startPoint y: 315, endPoint x: 761, endPoint y: 333, distance: 24.3
click at [745, 316] on div at bounding box center [979, 326] width 477 height 42
radio input "true"
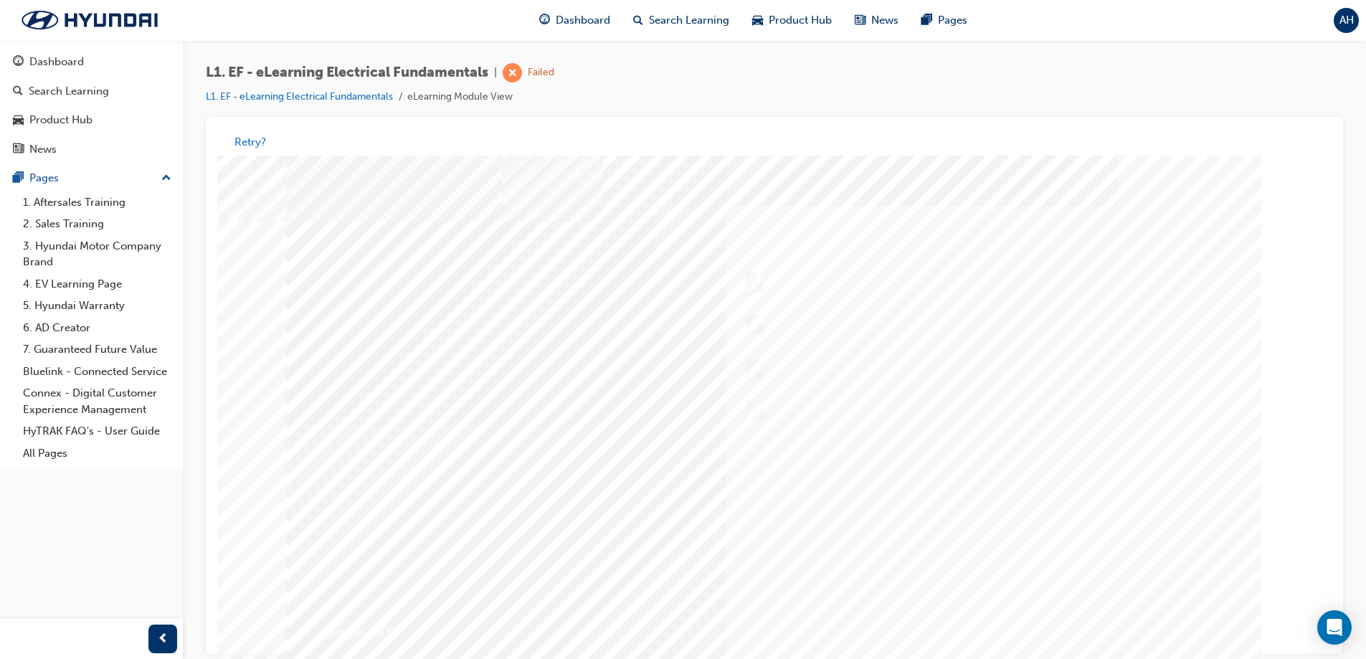
click at [951, 612] on div at bounding box center [774, 425] width 975 height 538
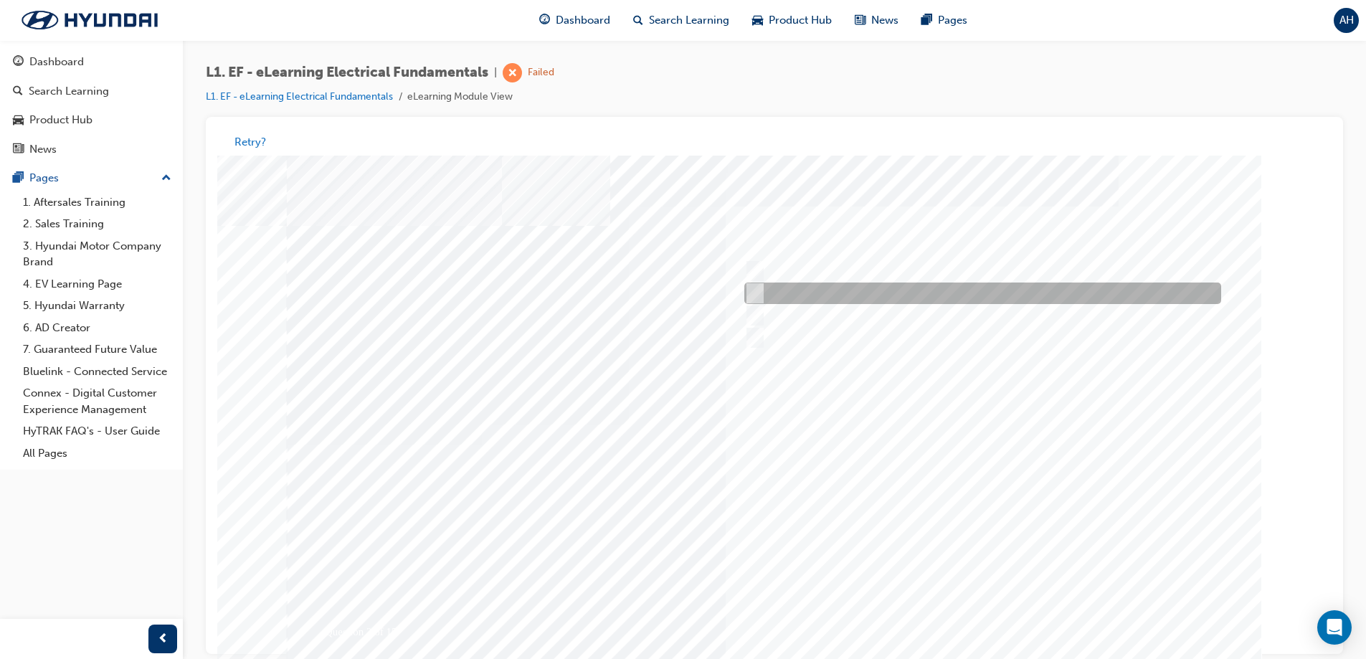
click at [756, 290] on input "Voltage drop" at bounding box center [752, 294] width 16 height 16
radio input "true"
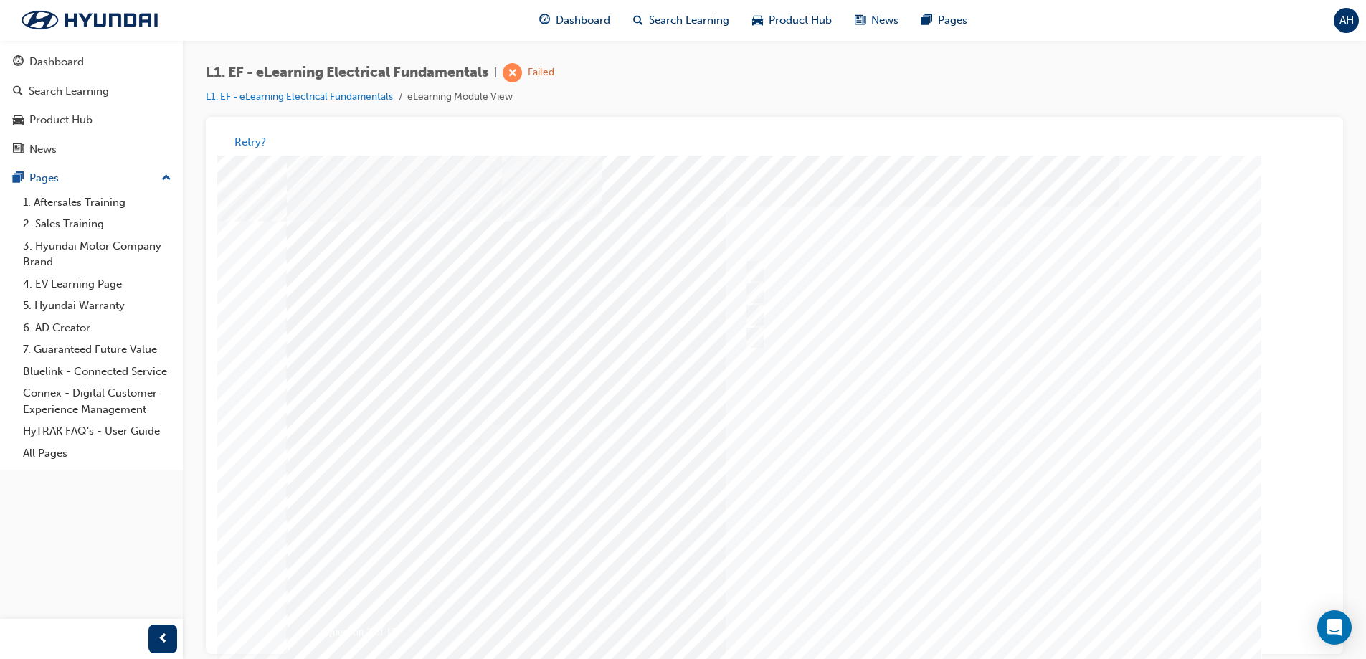
click at [951, 485] on div at bounding box center [774, 425] width 975 height 538
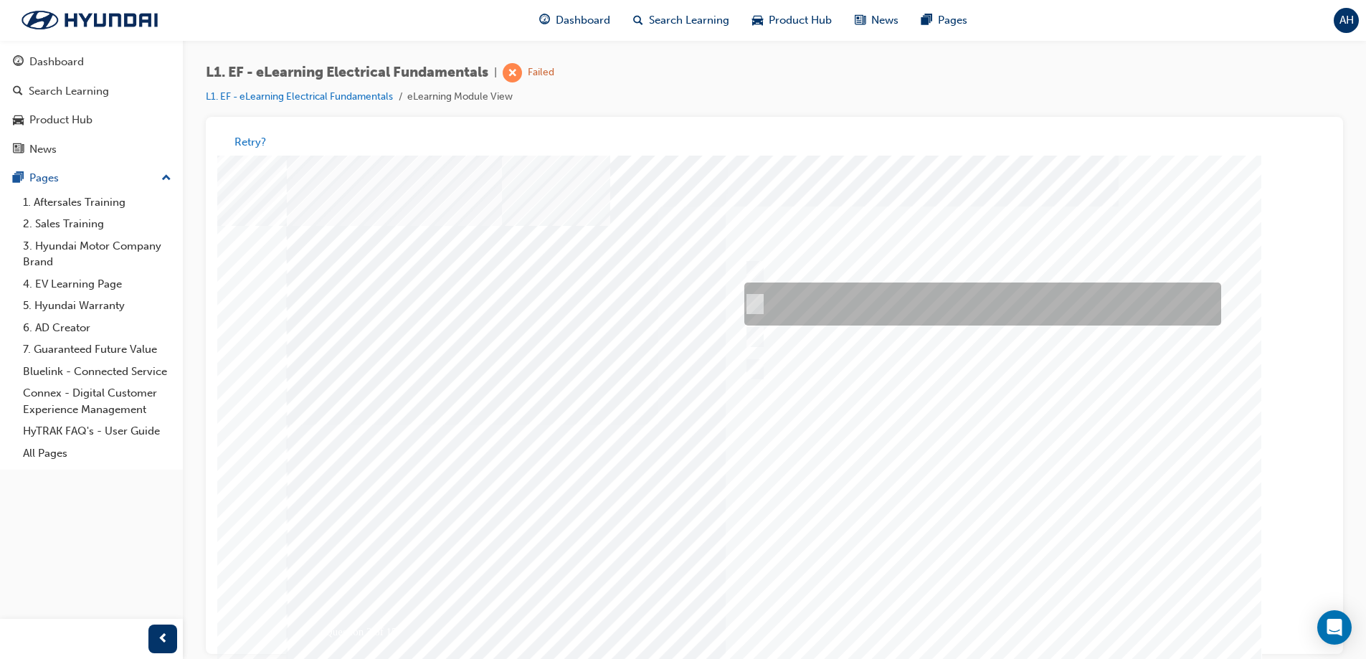
drag, startPoint x: 764, startPoint y: 298, endPoint x: 777, endPoint y: 305, distance: 14.4
click at [764, 299] on div at bounding box center [979, 304] width 477 height 43
radio input "true"
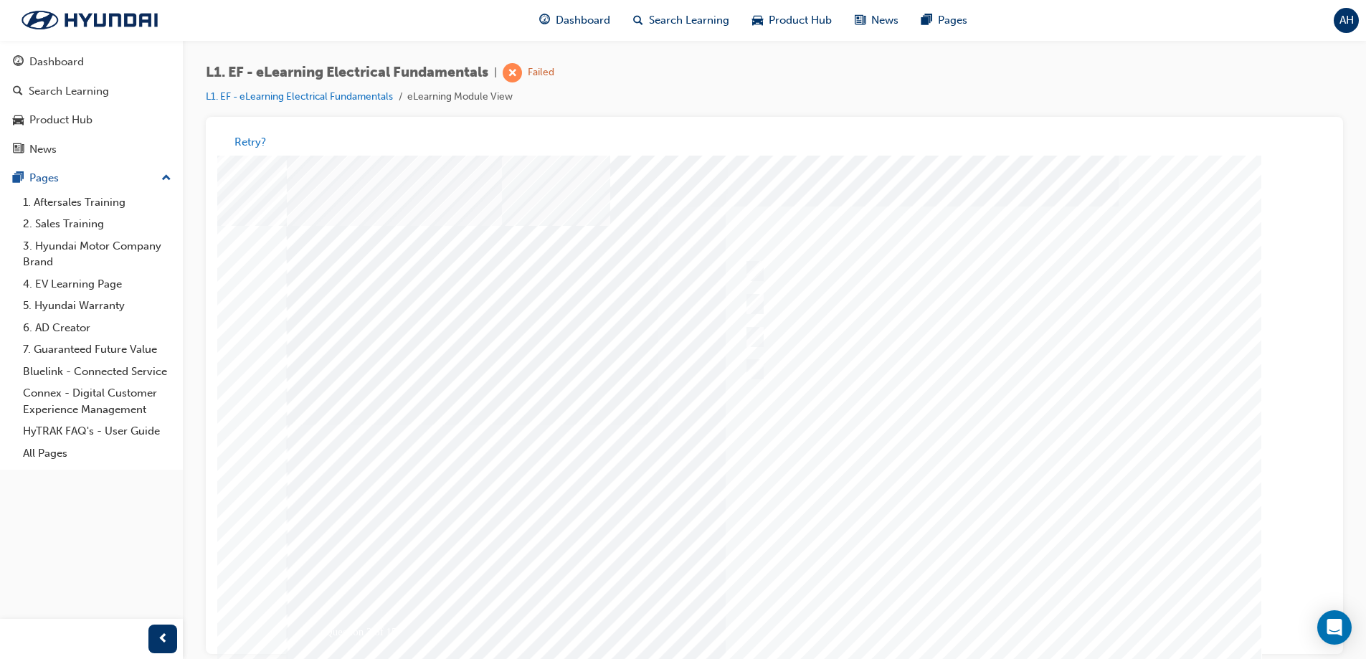
click at [888, 493] on div at bounding box center [774, 425] width 975 height 538
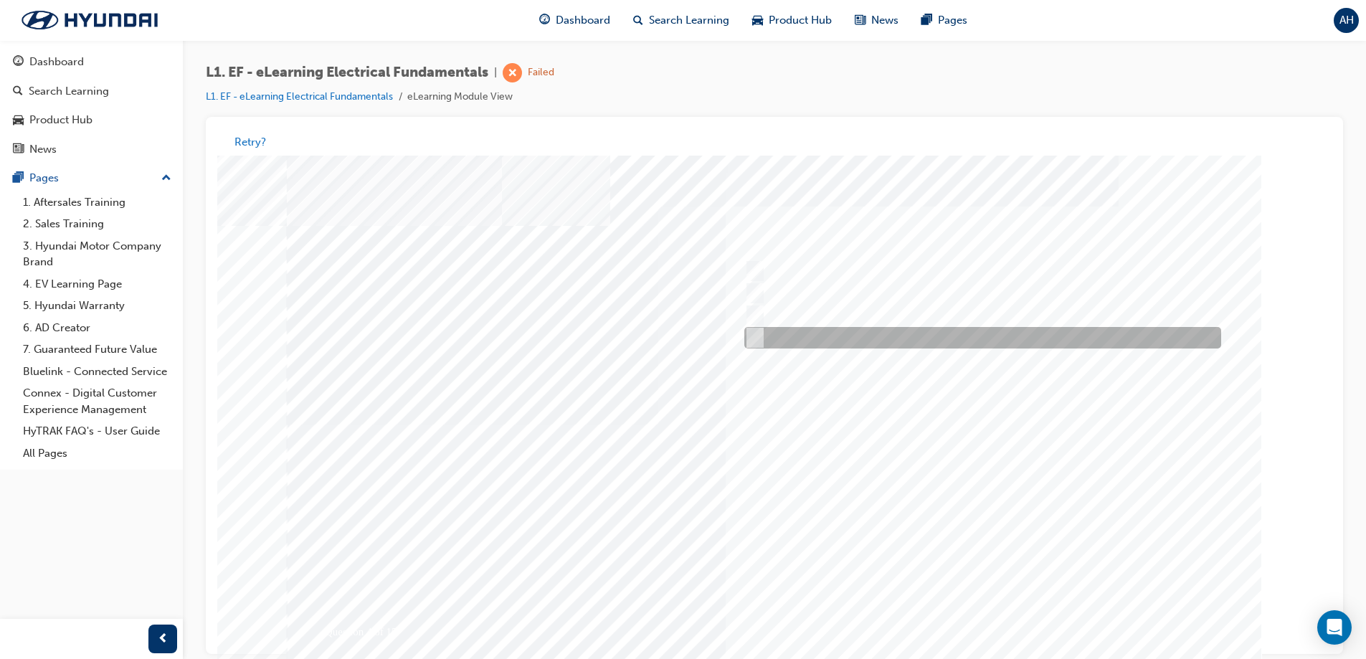
click at [761, 335] on div at bounding box center [979, 339] width 477 height 22
radio input "true"
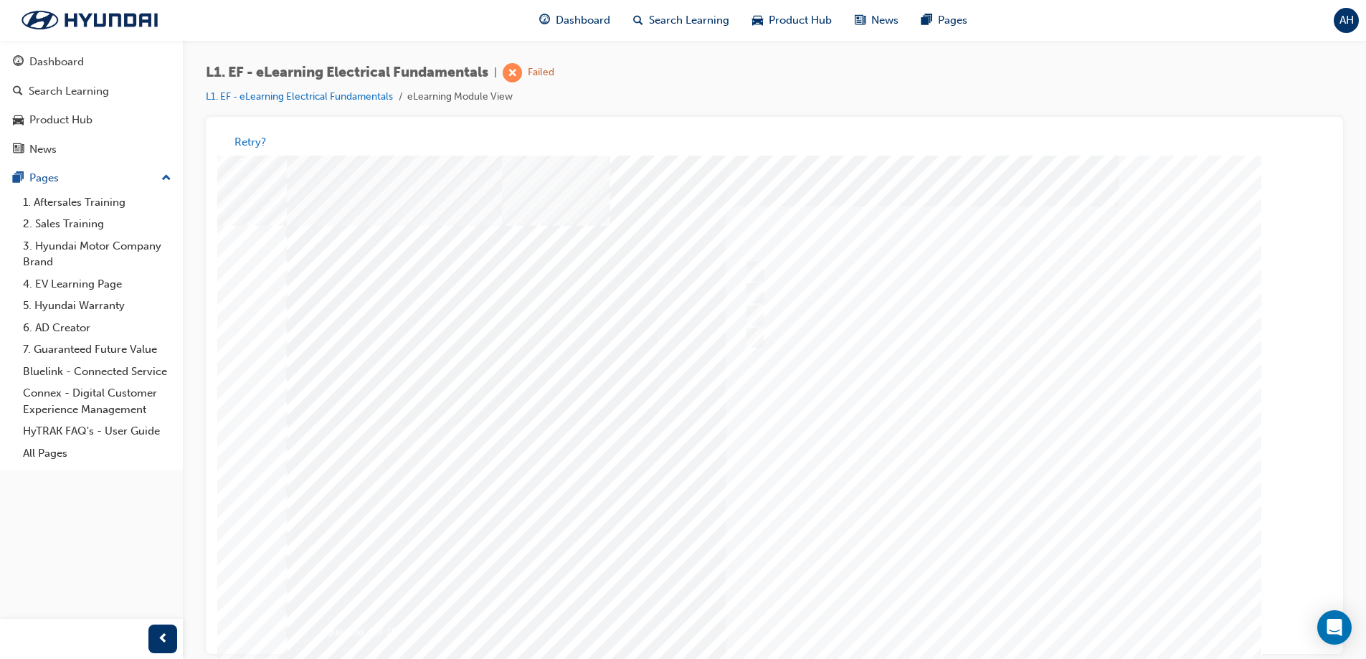
click at [951, 614] on div at bounding box center [774, 425] width 975 height 538
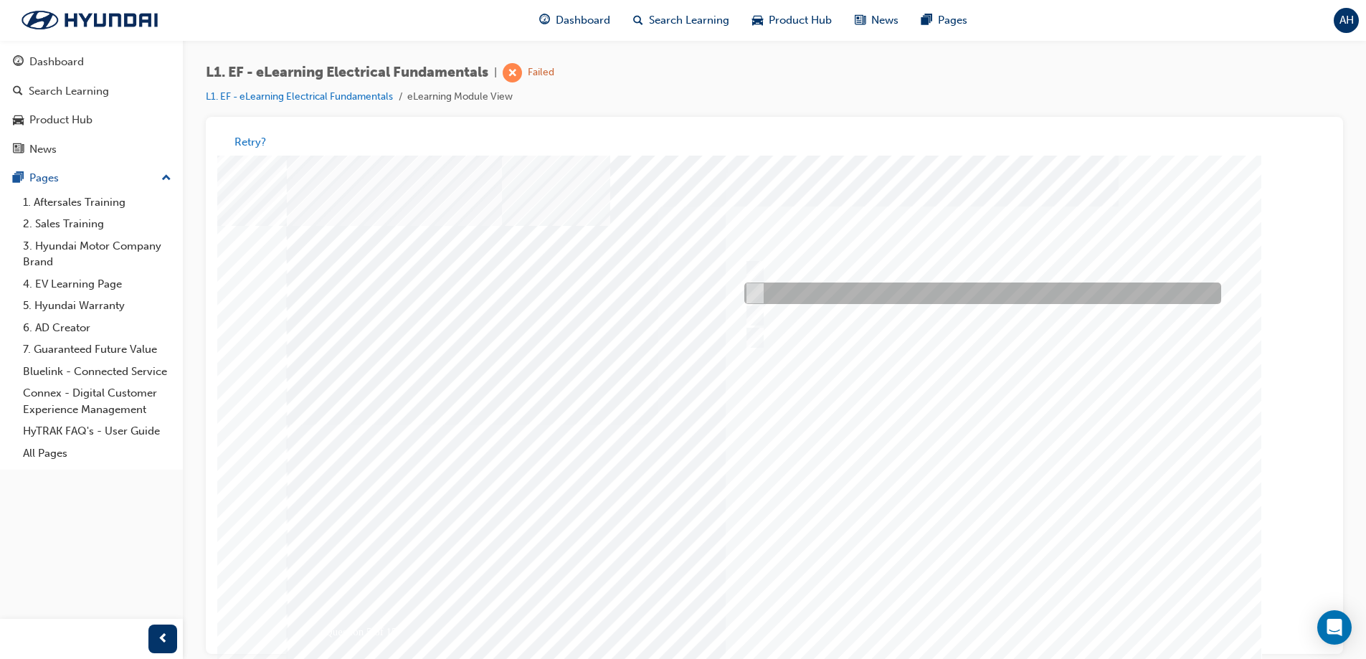
click at [761, 290] on div at bounding box center [979, 294] width 477 height 22
radio input "true"
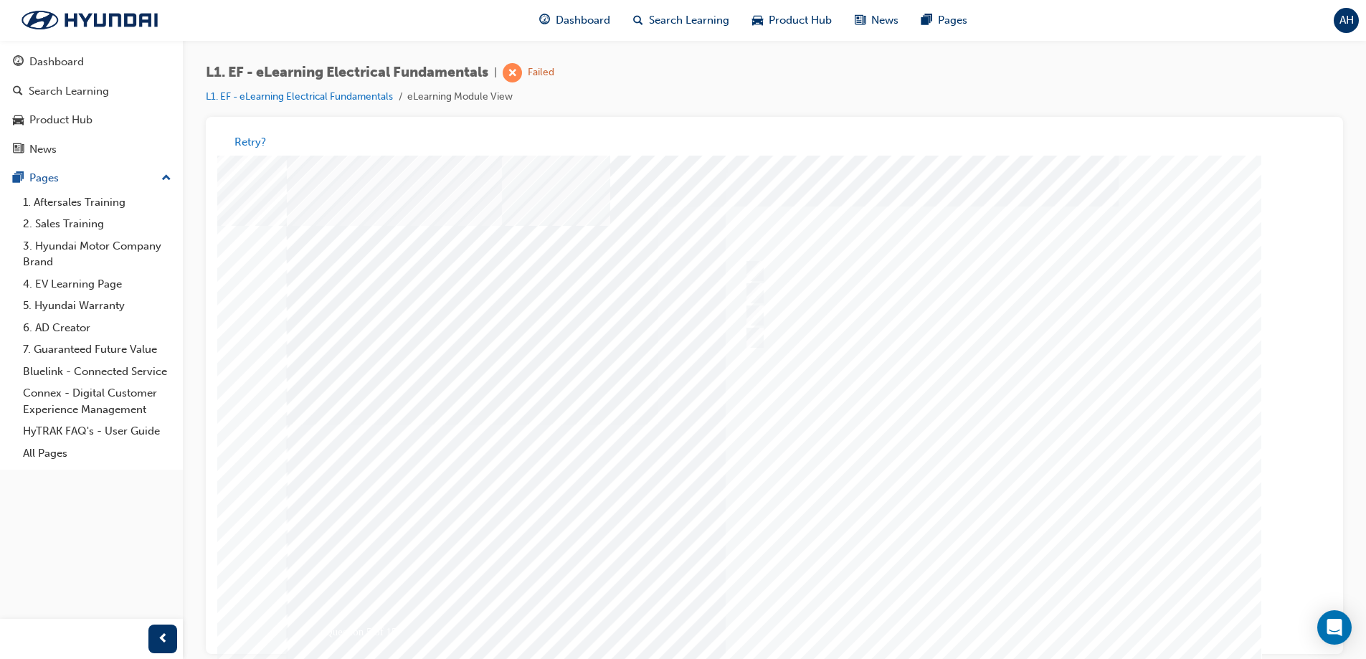
click at [865, 480] on div at bounding box center [774, 425] width 975 height 538
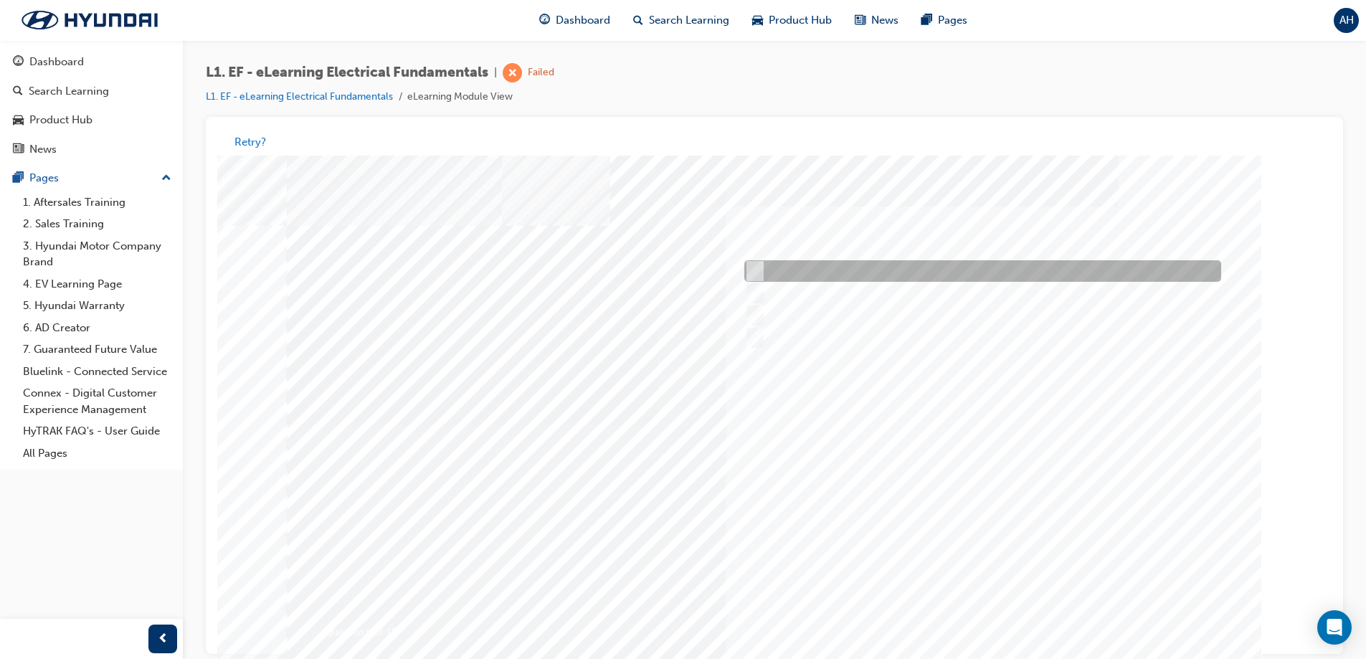
click at [761, 265] on div at bounding box center [979, 272] width 477 height 22
radio input "true"
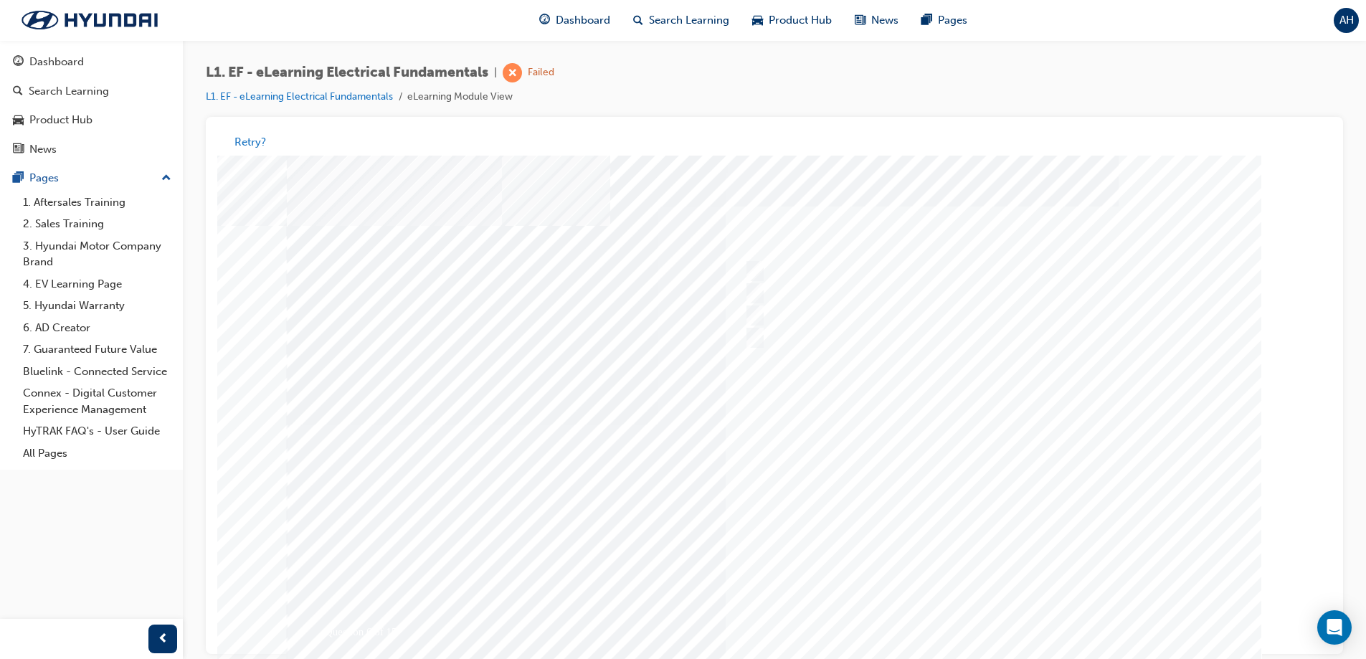
click at [866, 501] on div at bounding box center [774, 425] width 975 height 538
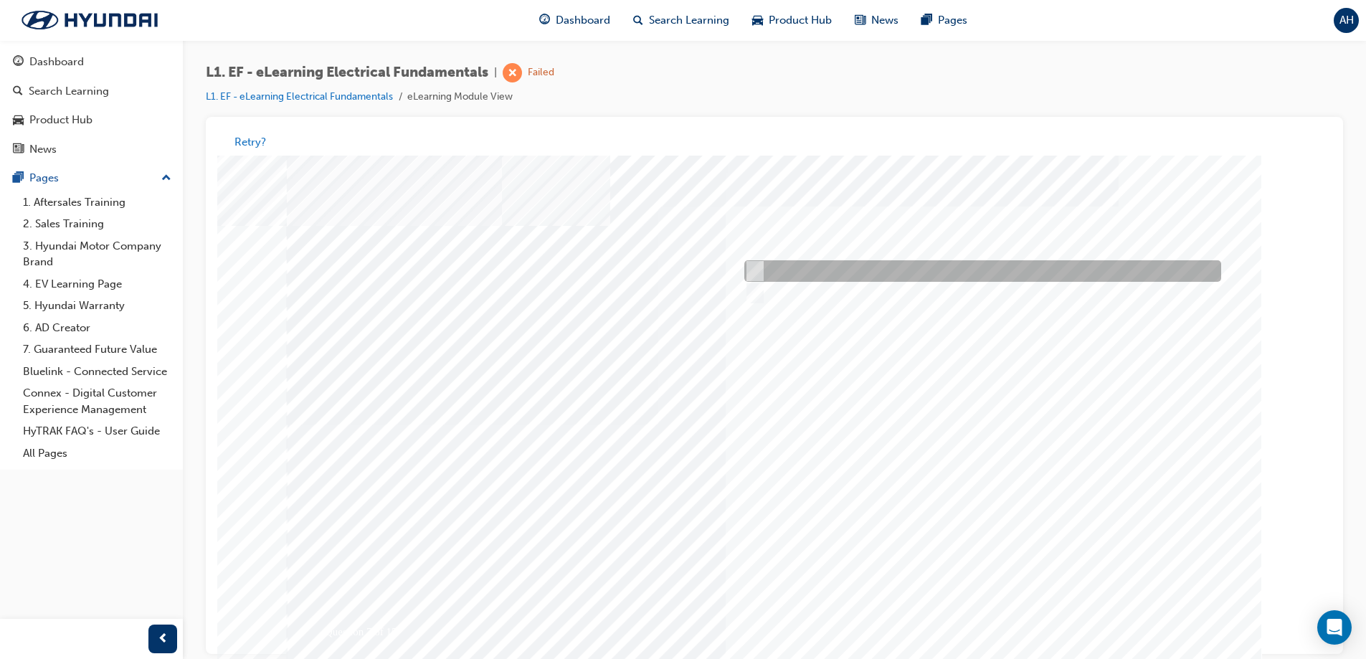
click at [763, 273] on div at bounding box center [979, 272] width 477 height 22
radio input "true"
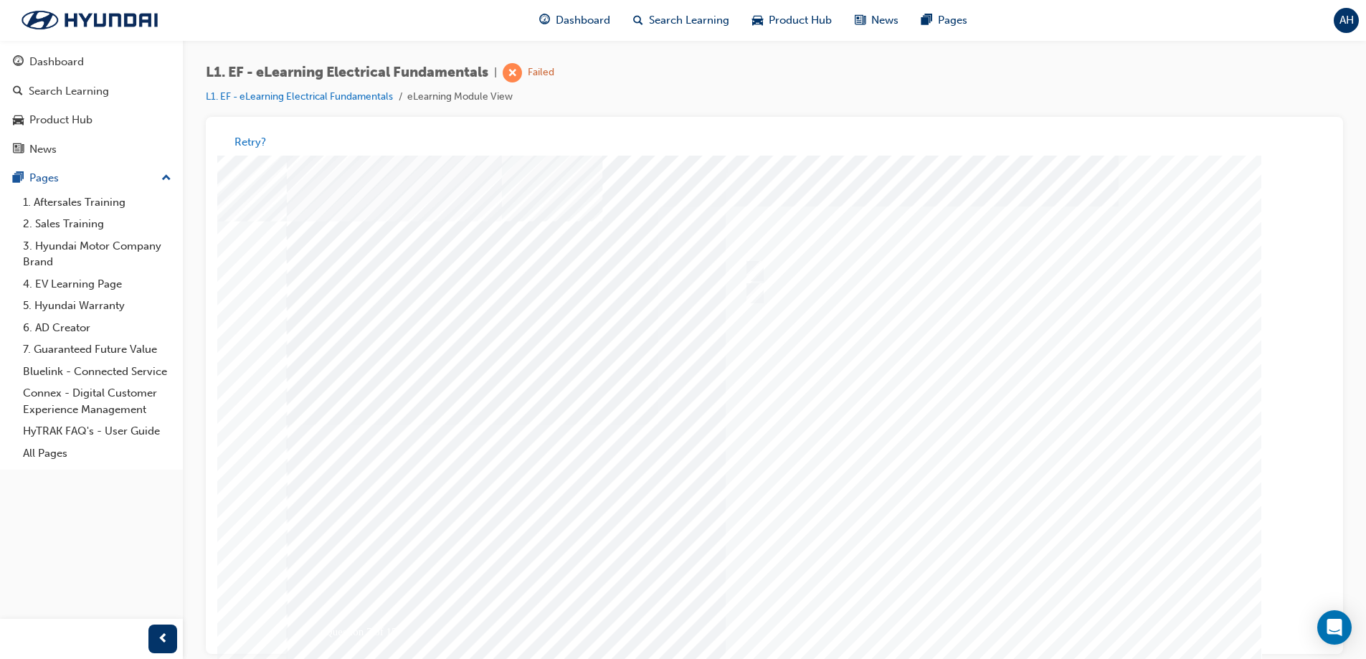
click at [858, 473] on div at bounding box center [774, 425] width 975 height 538
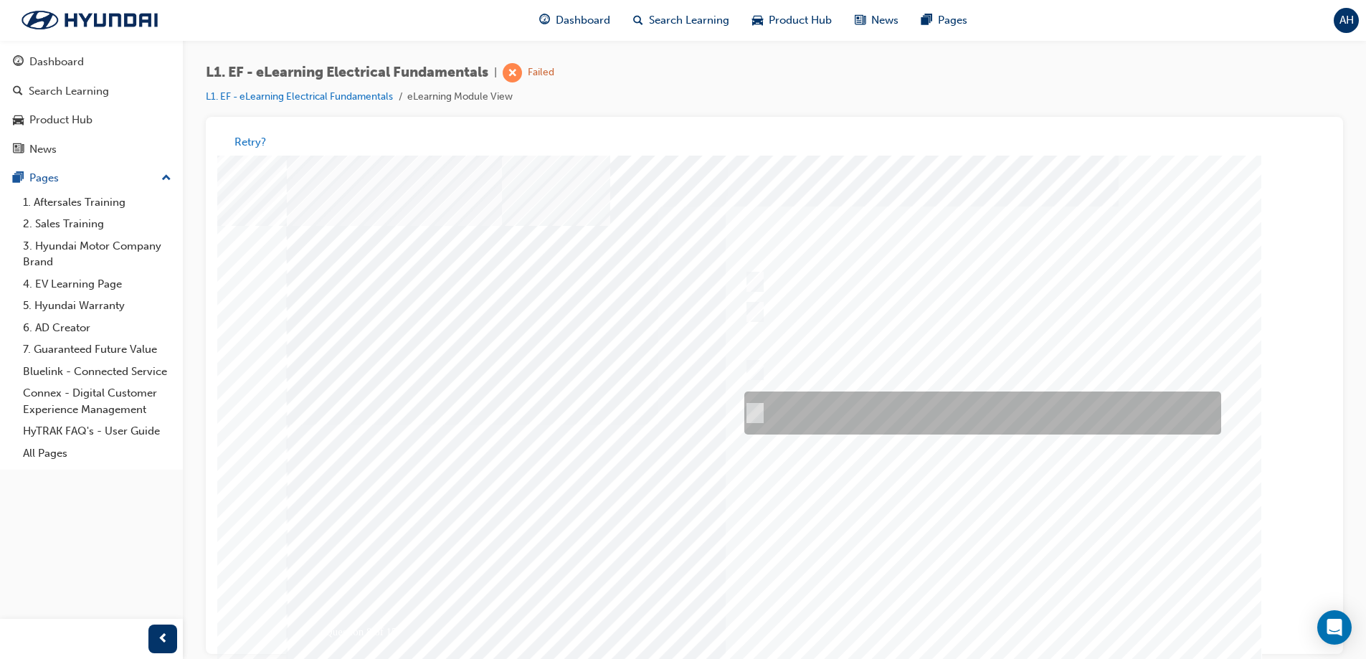
click at [774, 408] on div at bounding box center [979, 413] width 477 height 43
radio input "true"
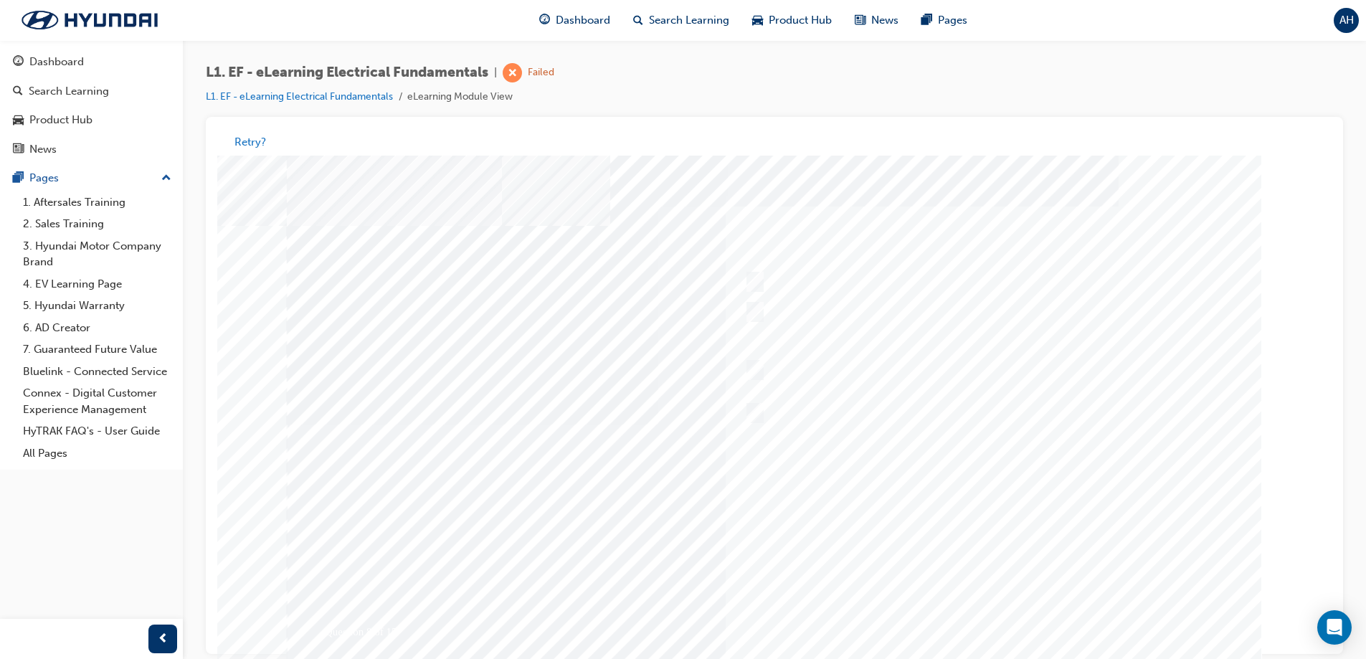
click at [813, 504] on div at bounding box center [774, 425] width 975 height 538
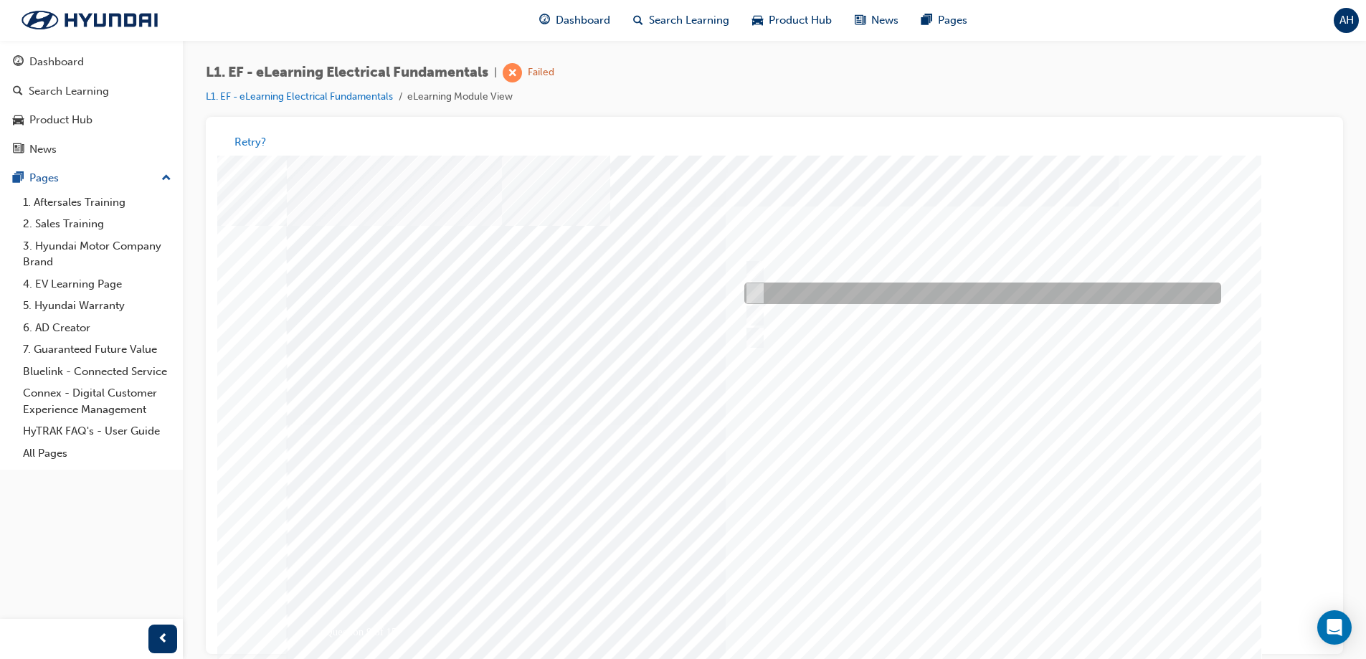
click at [757, 294] on input "Positively switched" at bounding box center [752, 294] width 16 height 16
radio input "true"
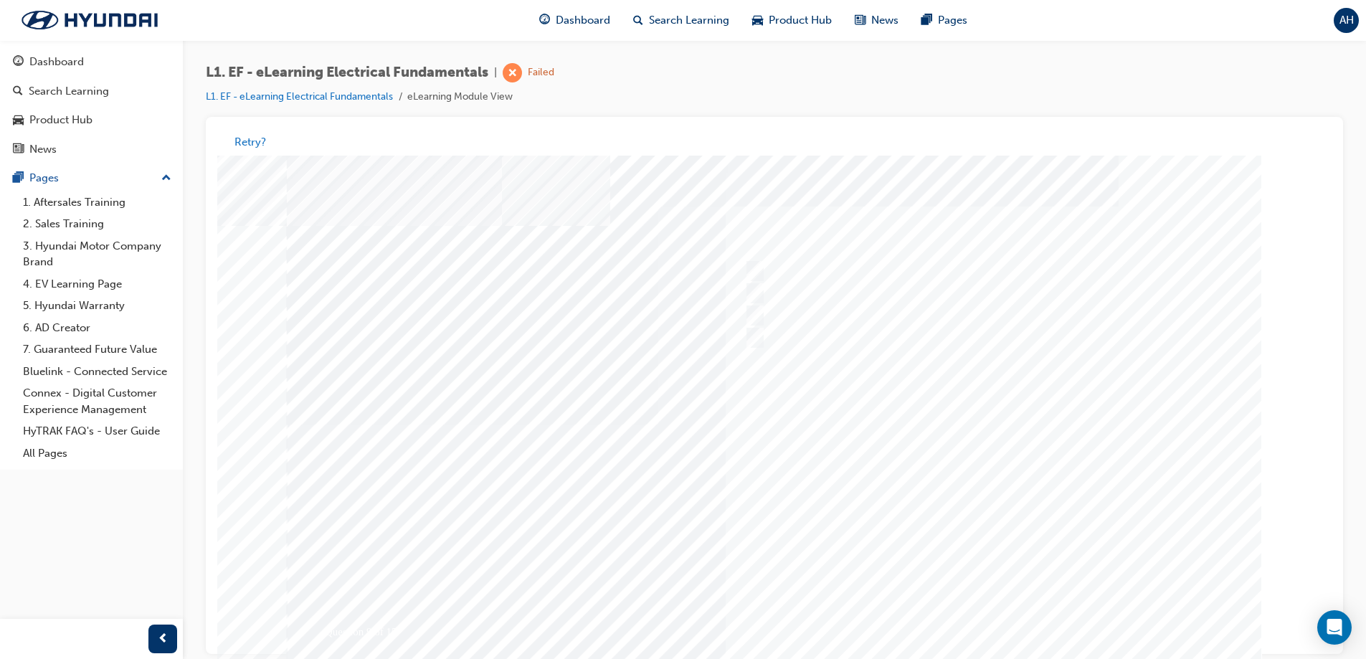
click at [951, 488] on div at bounding box center [774, 425] width 975 height 538
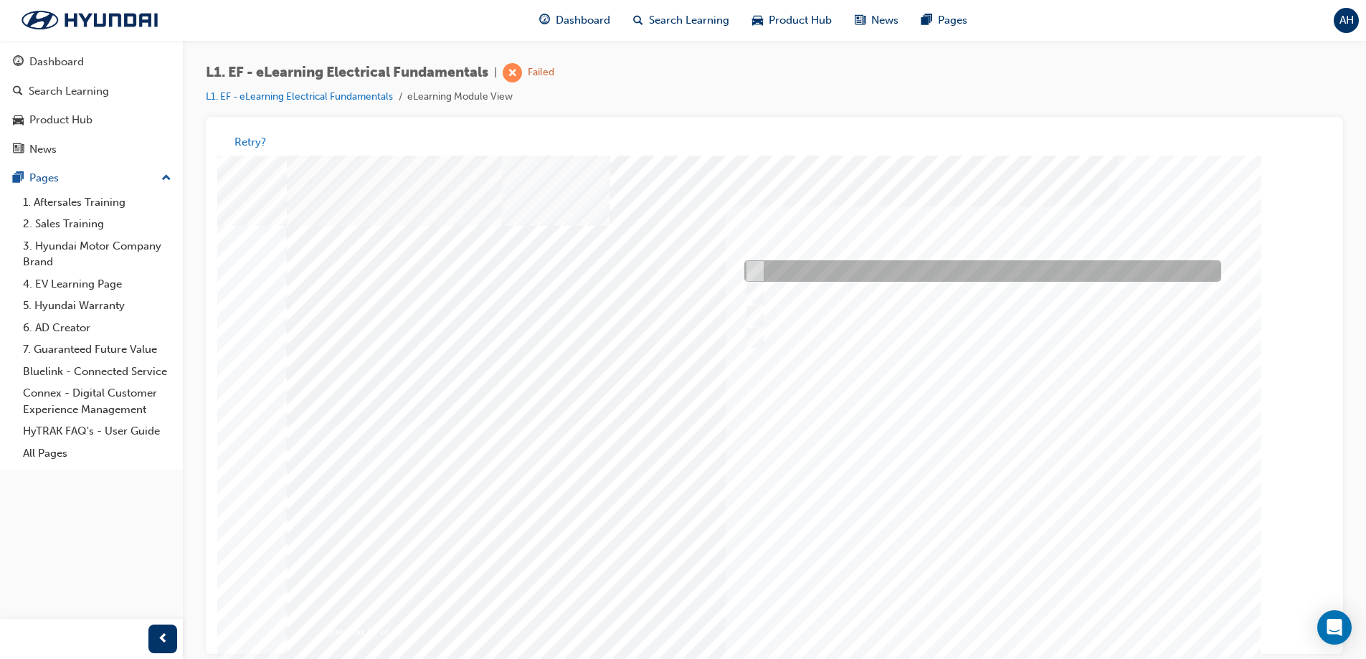
click at [768, 272] on div at bounding box center [979, 272] width 477 height 22
radio input "true"
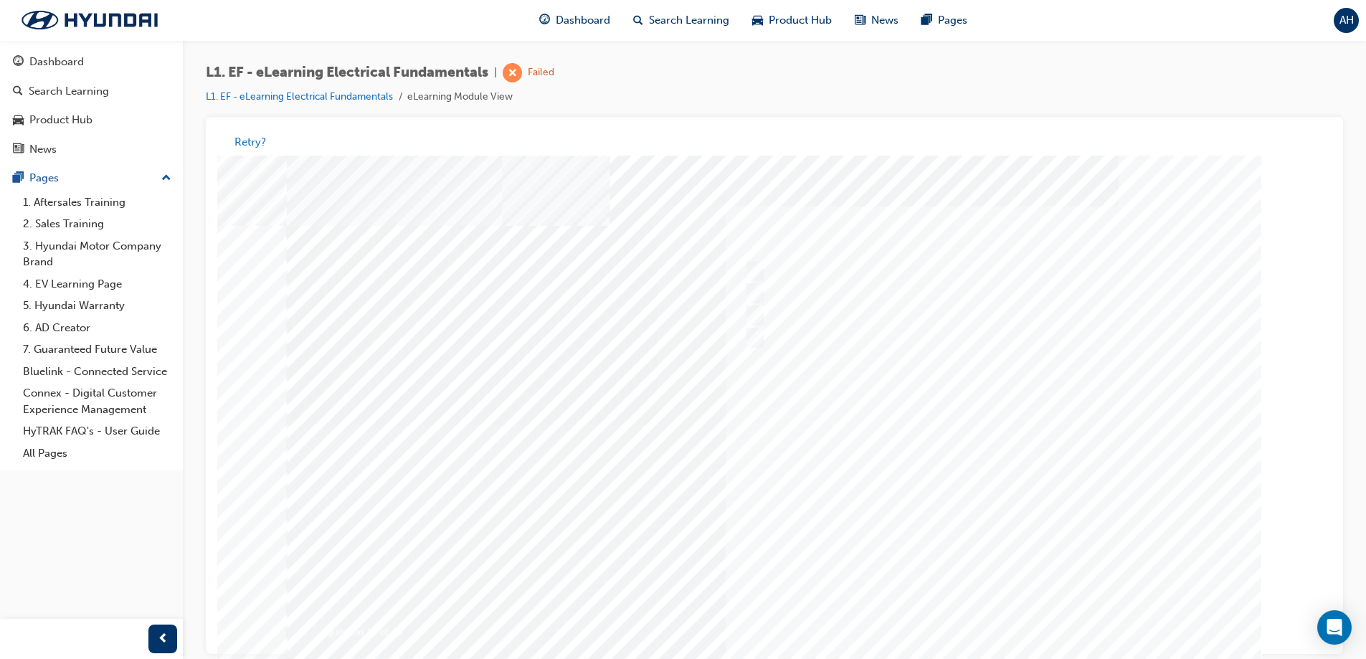
click at [837, 414] on div at bounding box center [774, 425] width 975 height 538
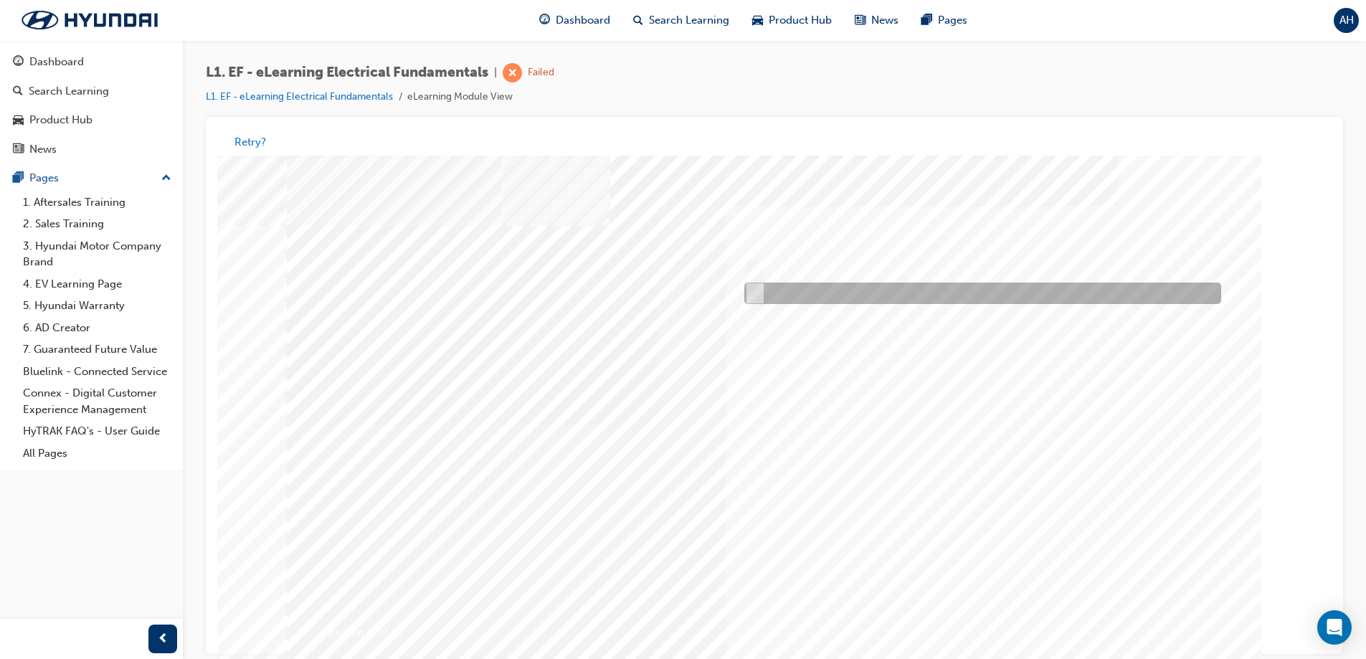
click at [760, 291] on div at bounding box center [979, 294] width 477 height 22
radio input "true"
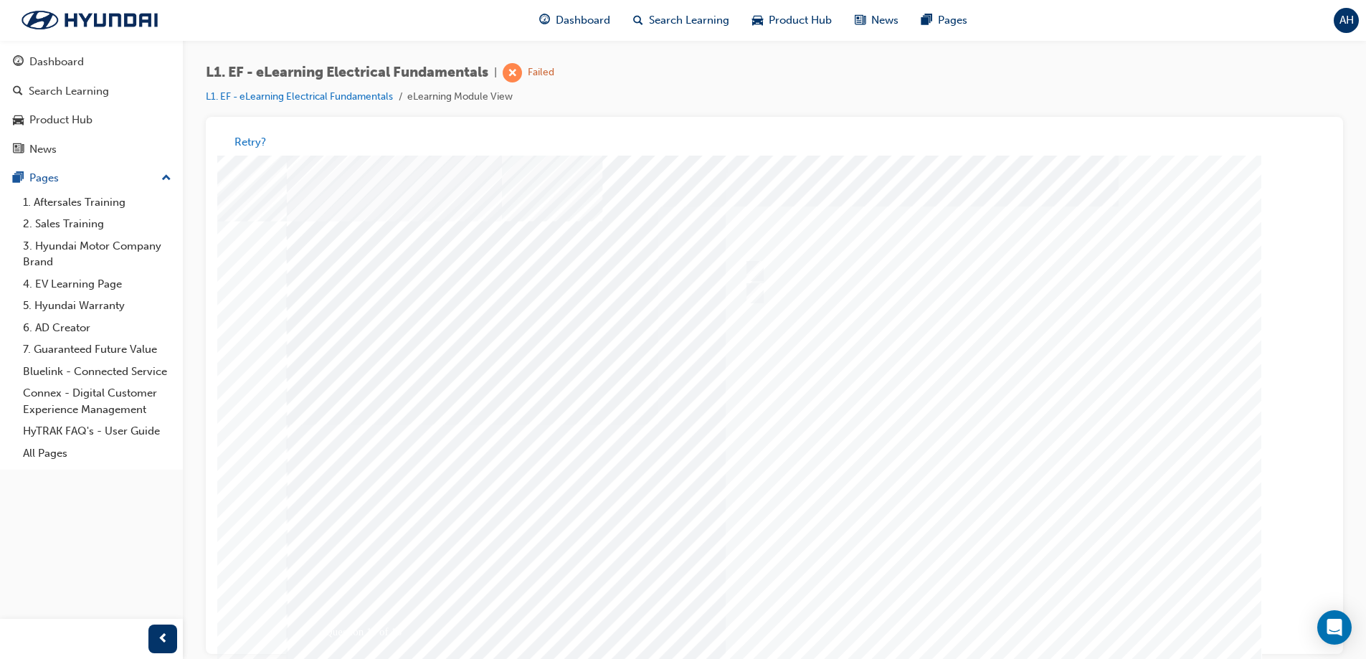
click at [923, 502] on div at bounding box center [774, 425] width 975 height 538
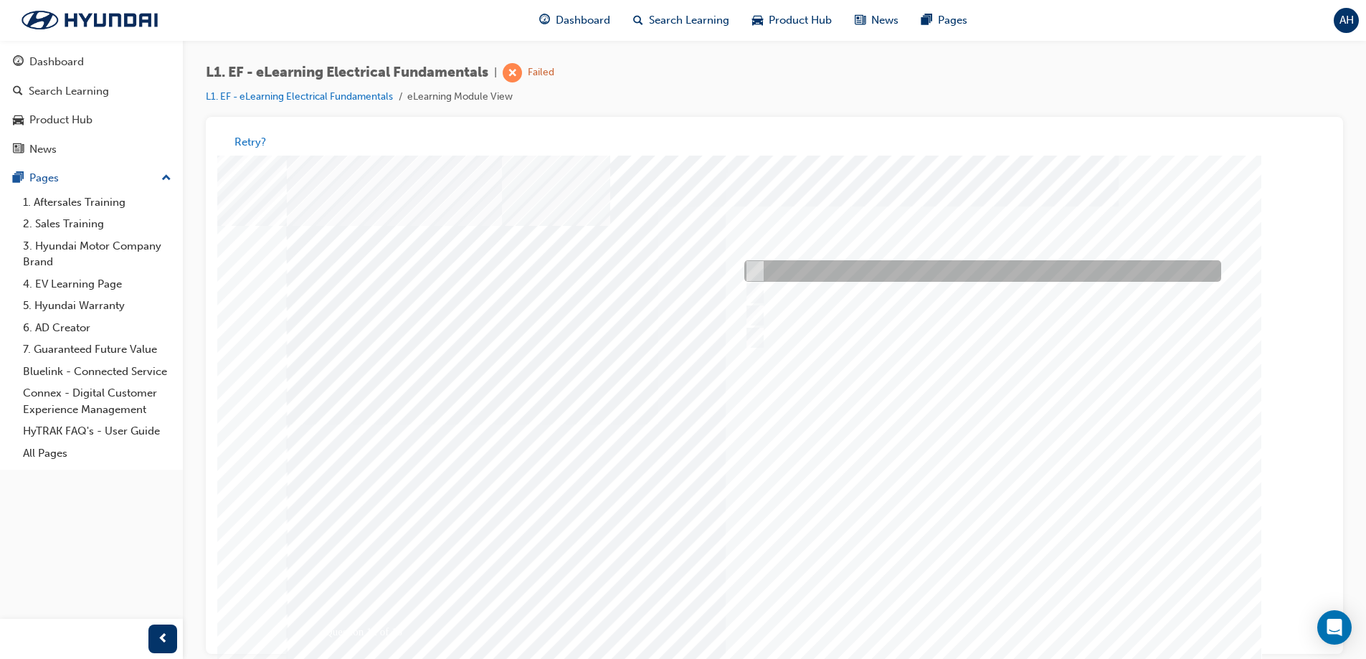
click at [760, 265] on div at bounding box center [979, 272] width 477 height 22
radio input "true"
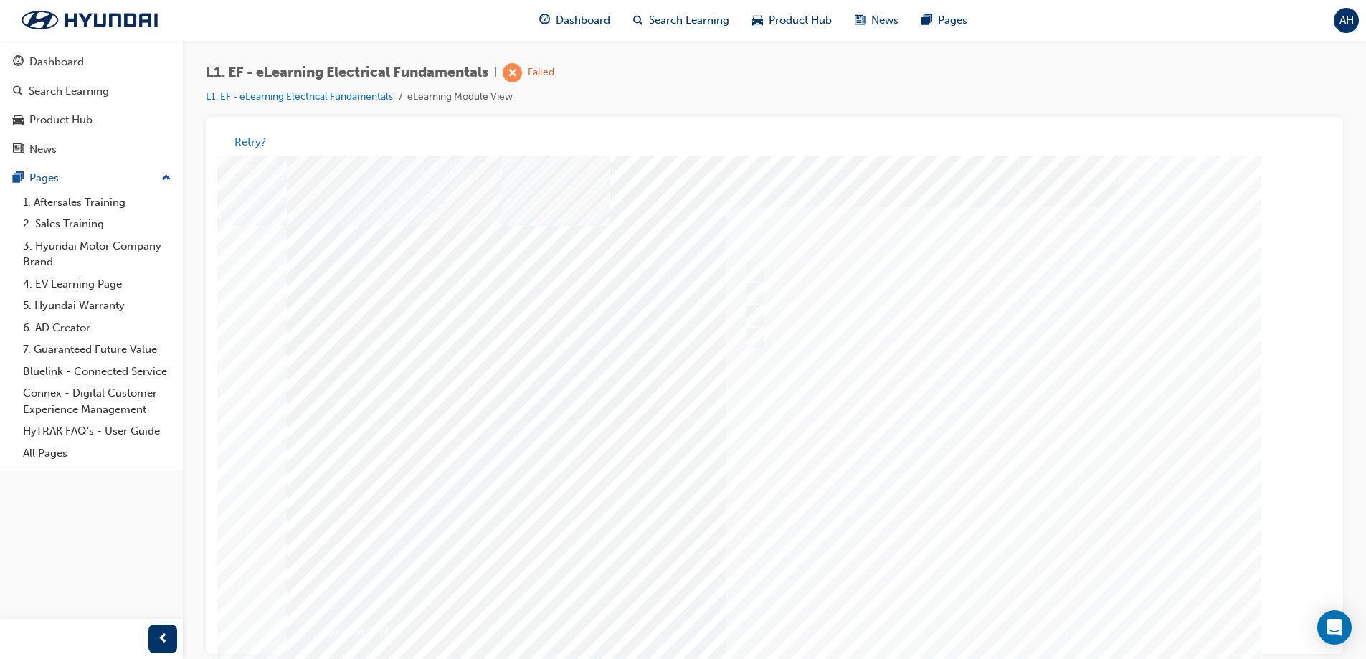
click at [850, 467] on div at bounding box center [774, 425] width 975 height 538
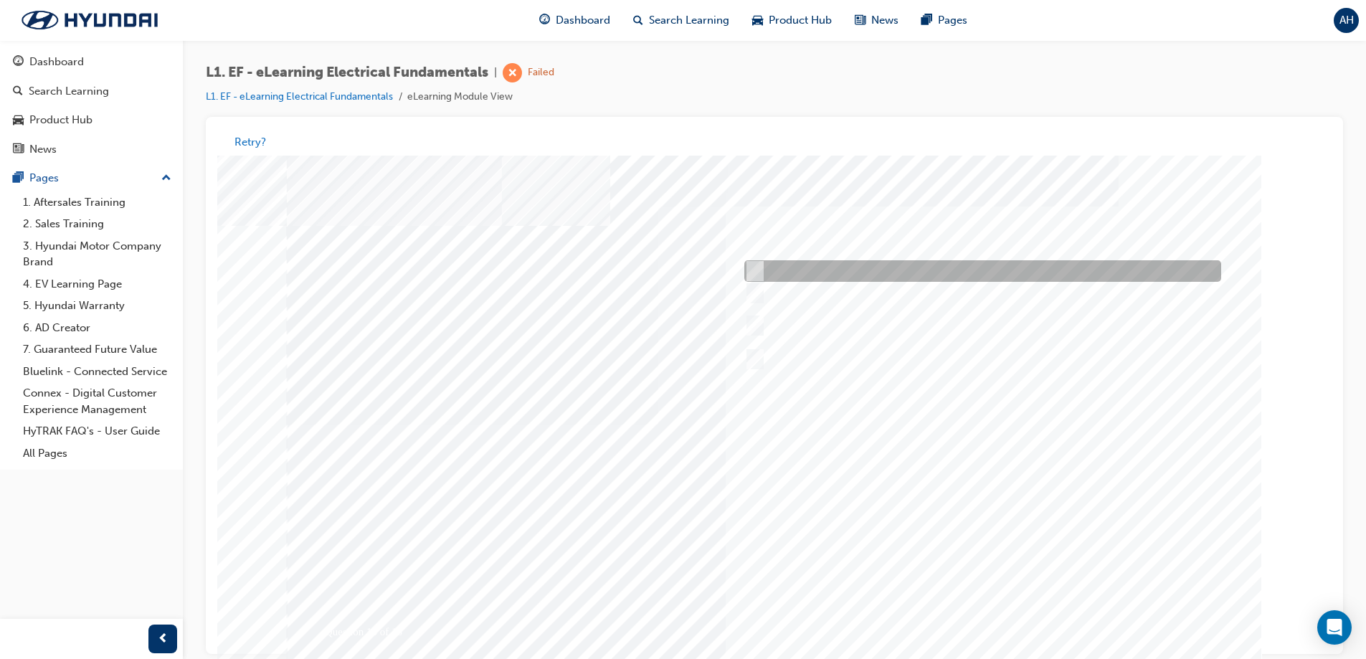
click at [756, 270] on input "Reduce volt drop in the circuit ac" at bounding box center [752, 272] width 16 height 16
checkbox input "true"
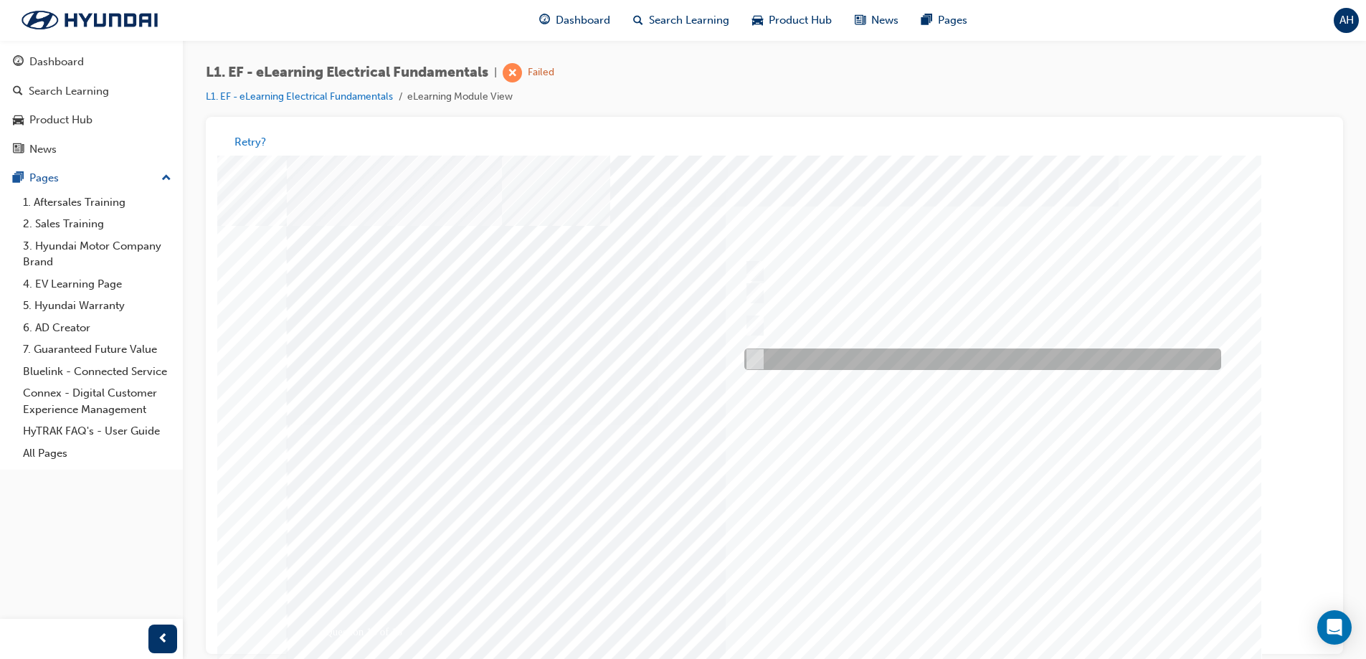
click at [761, 359] on div at bounding box center [979, 360] width 477 height 22
checkbox input "true"
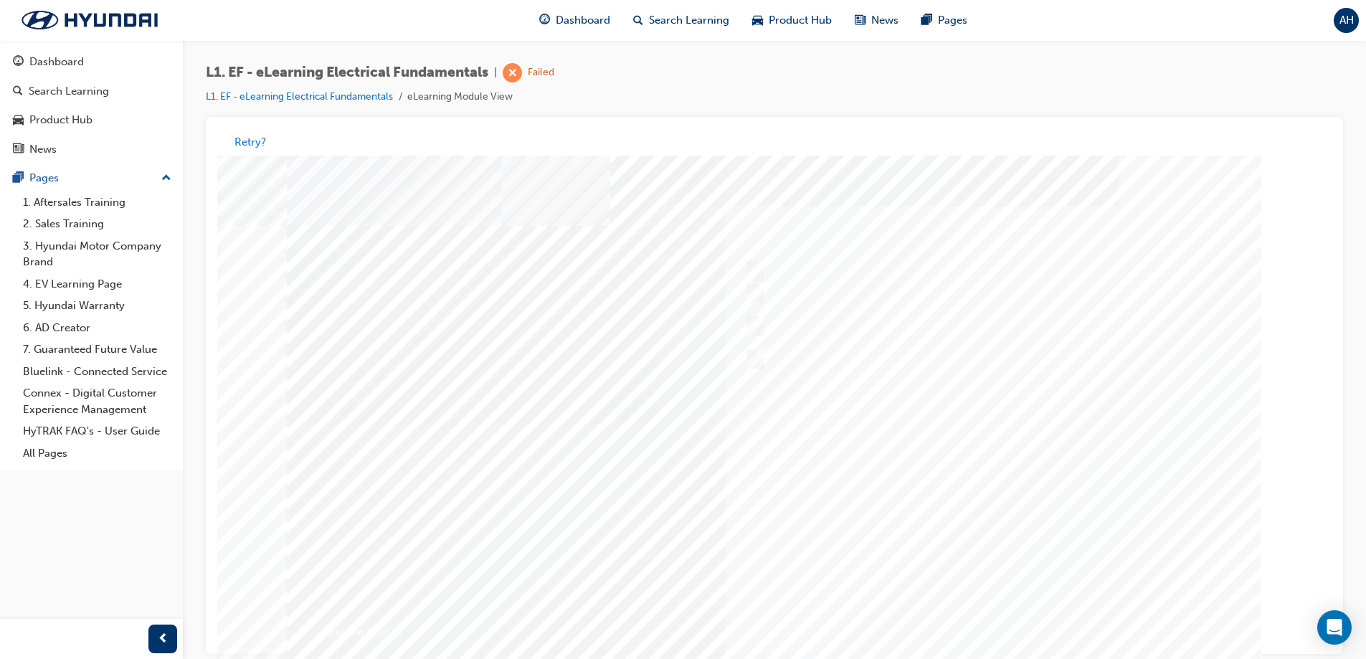
click at [940, 531] on div at bounding box center [774, 425] width 975 height 538
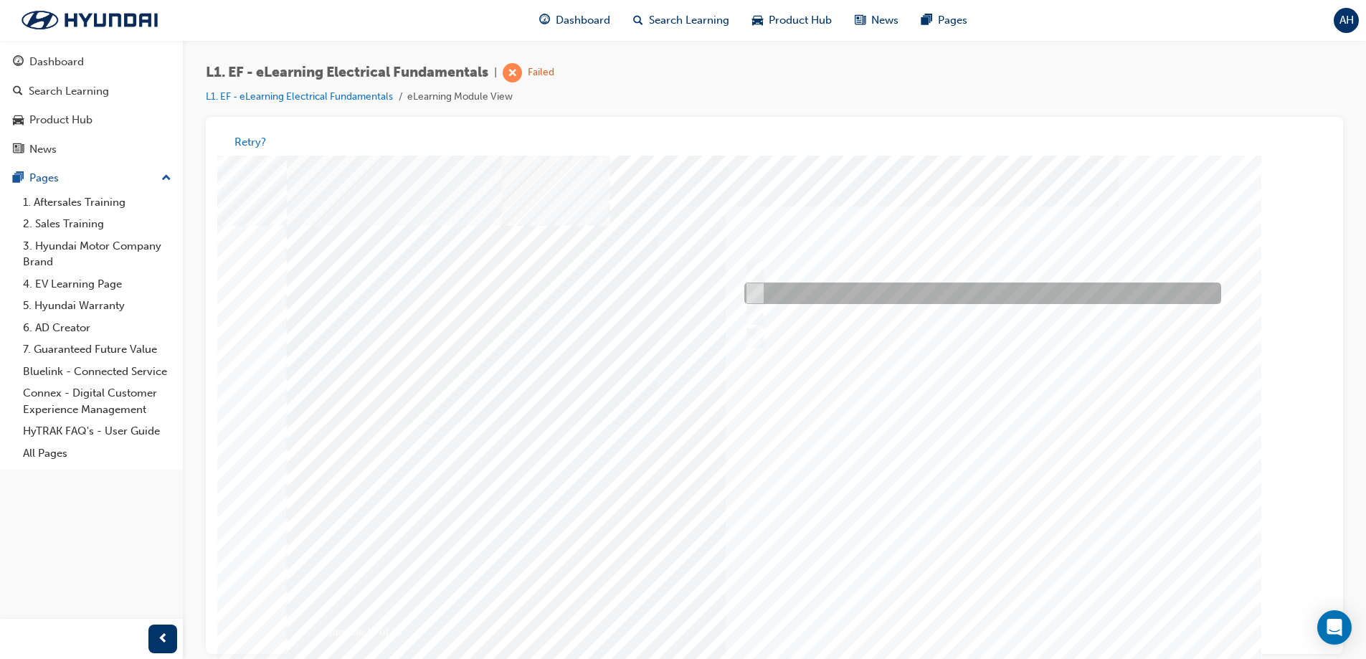
click at [753, 298] on input "Seek additional information from the service advisor or customer" at bounding box center [752, 294] width 16 height 16
radio input "true"
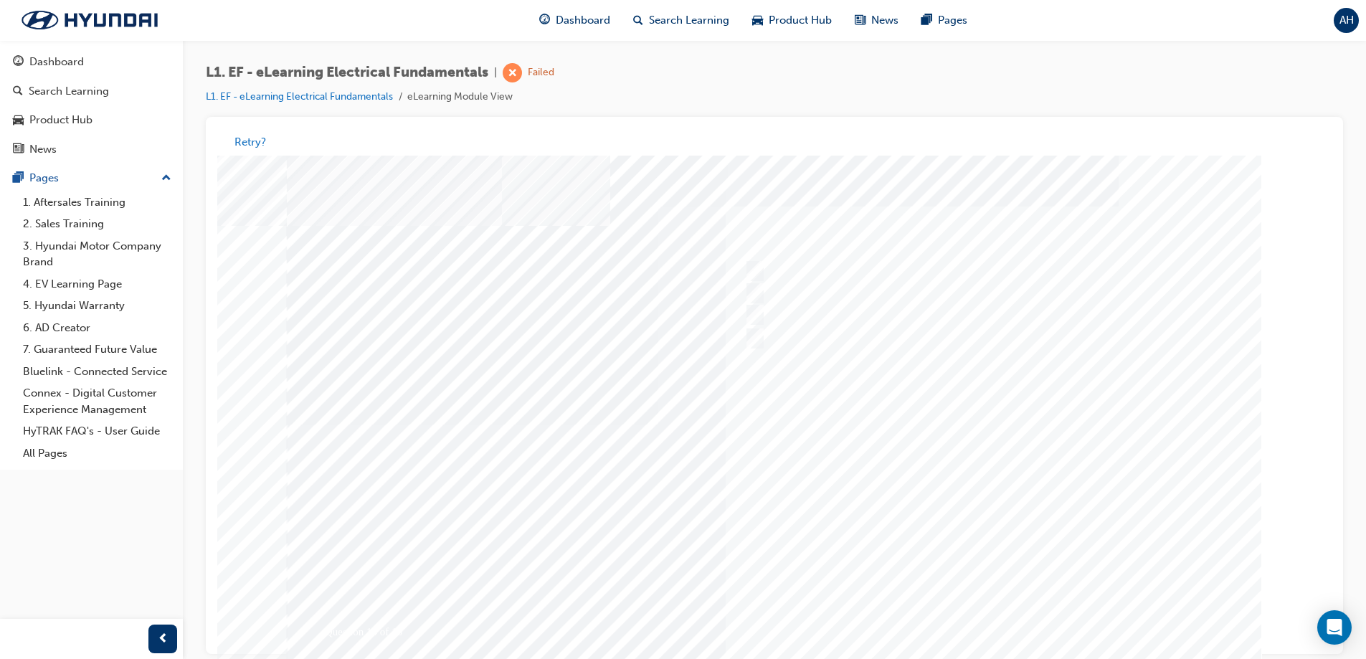
click at [884, 484] on div at bounding box center [774, 425] width 975 height 538
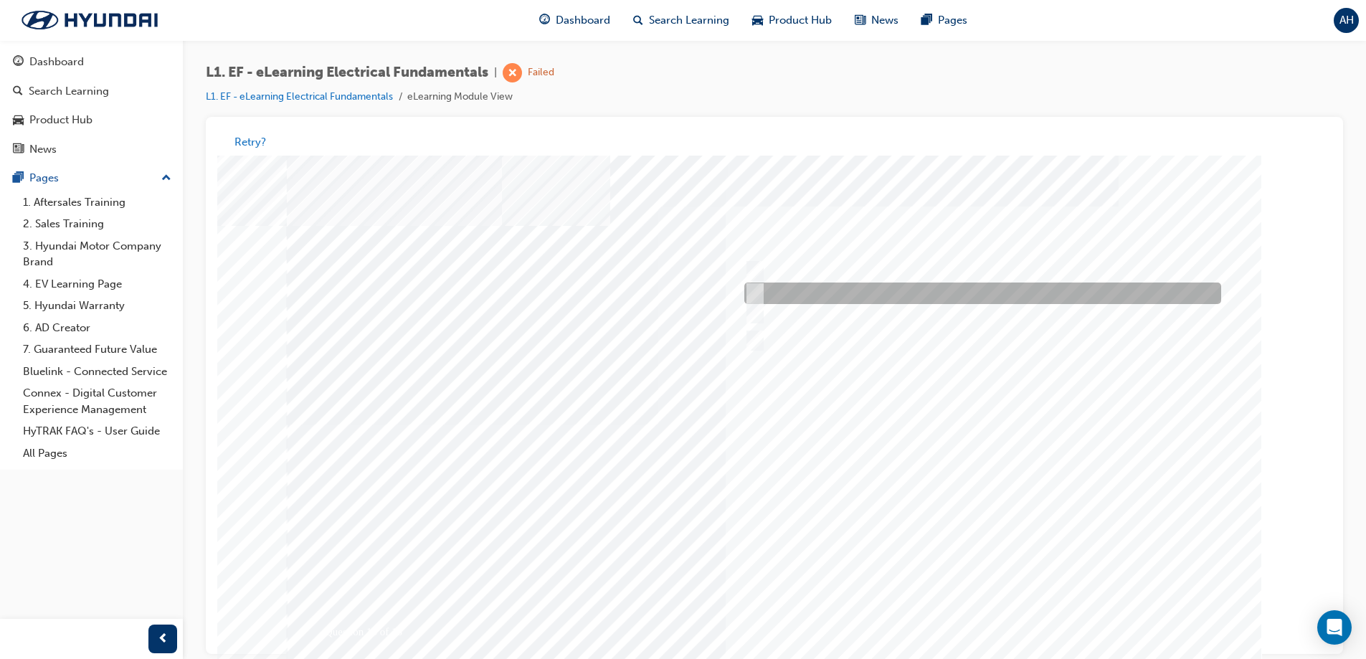
click at [760, 297] on div at bounding box center [979, 294] width 477 height 22
radio input "true"
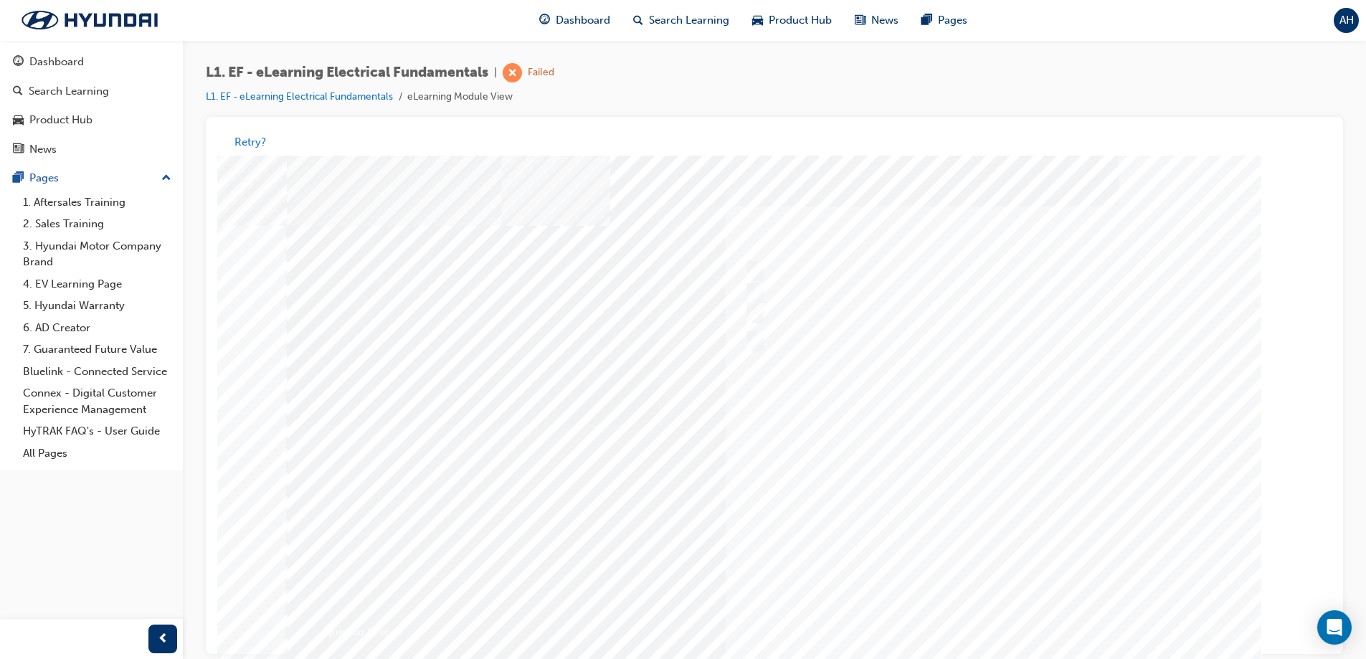
click at [870, 500] on div at bounding box center [774, 425] width 975 height 538
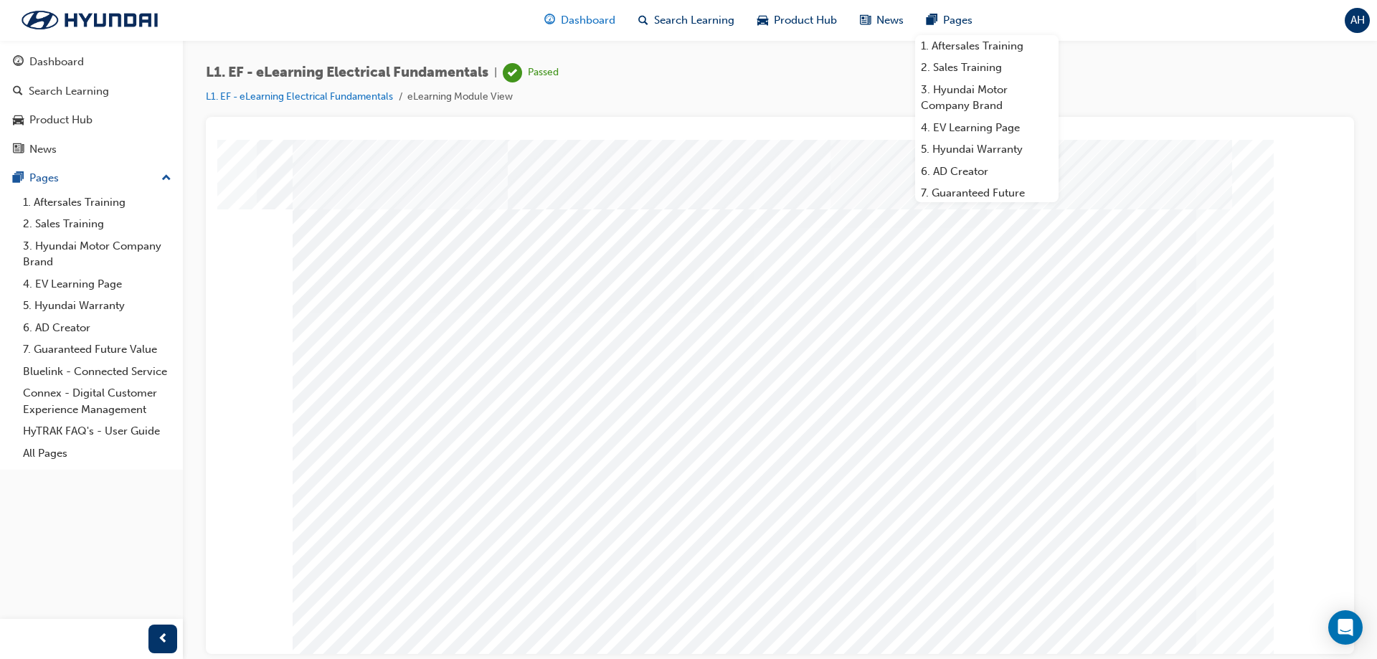
click at [582, 27] on span "Dashboard" at bounding box center [588, 20] width 54 height 16
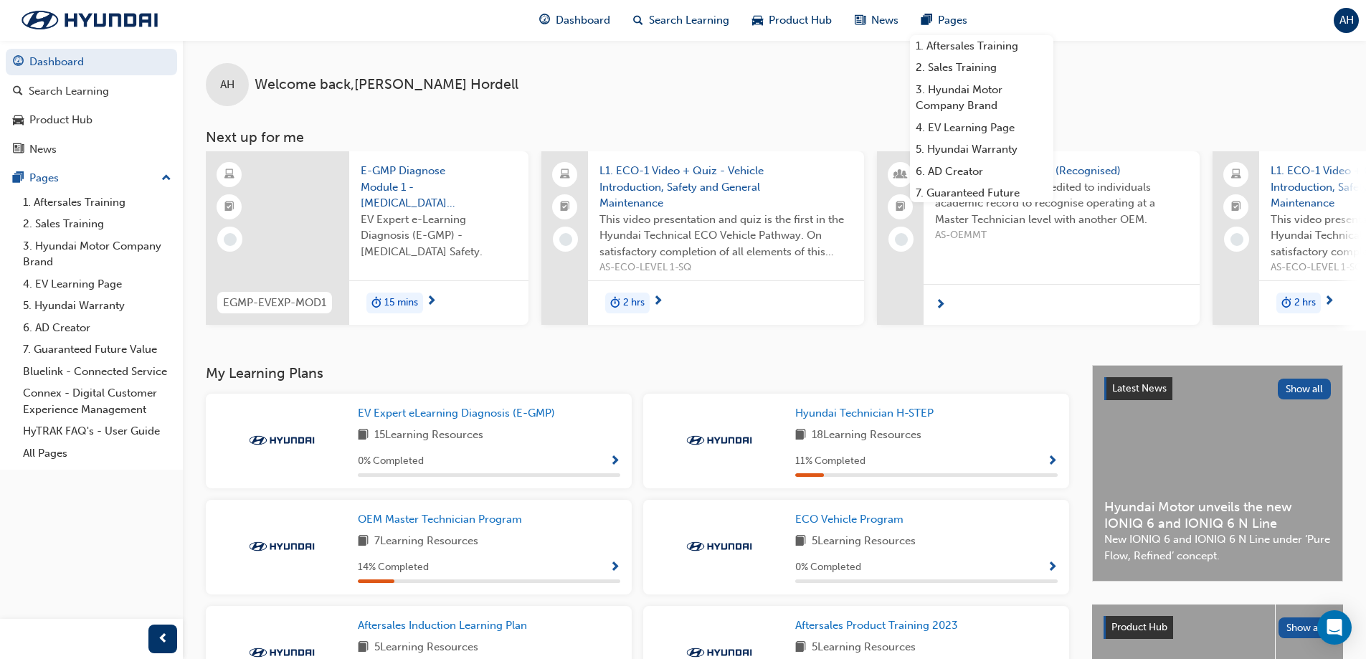
click at [561, 99] on div "AH Welcome back , [PERSON_NAME]" at bounding box center [774, 73] width 1183 height 66
click at [951, 22] on span "AH" at bounding box center [1346, 20] width 14 height 16
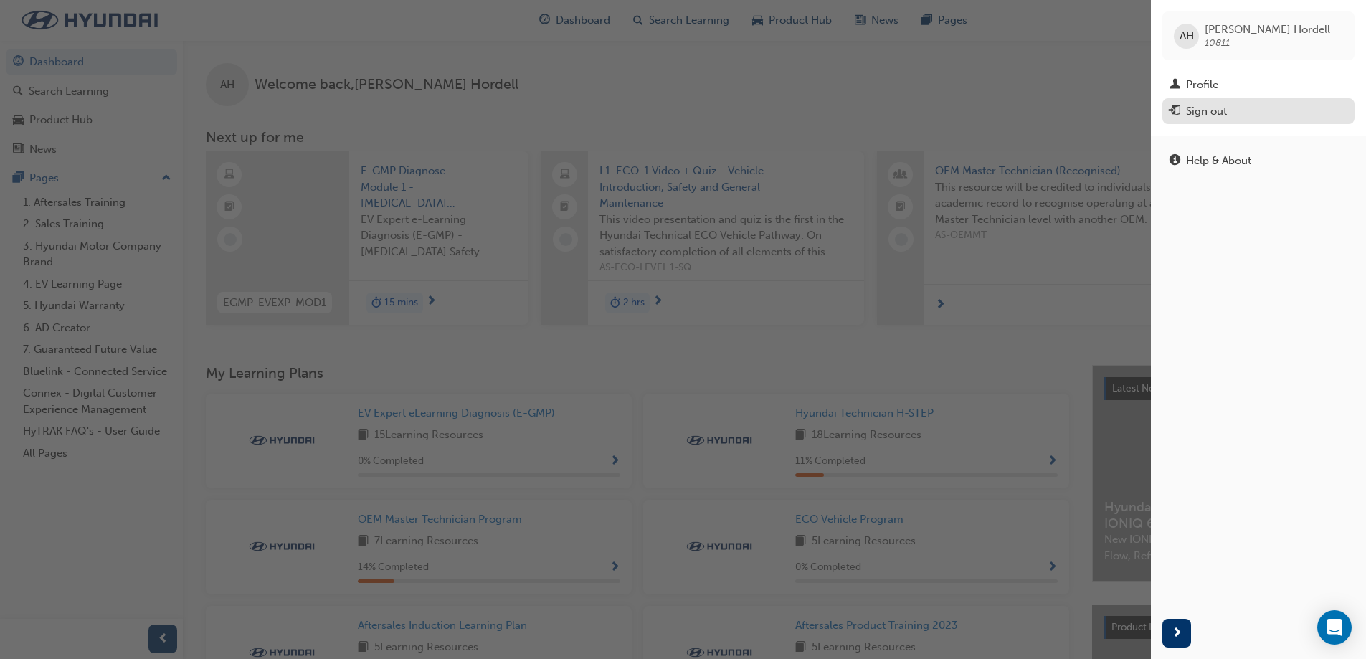
click at [951, 113] on div "Sign out" at bounding box center [1206, 111] width 41 height 16
